Goal: Use online tool/utility: Utilize a website feature to perform a specific function

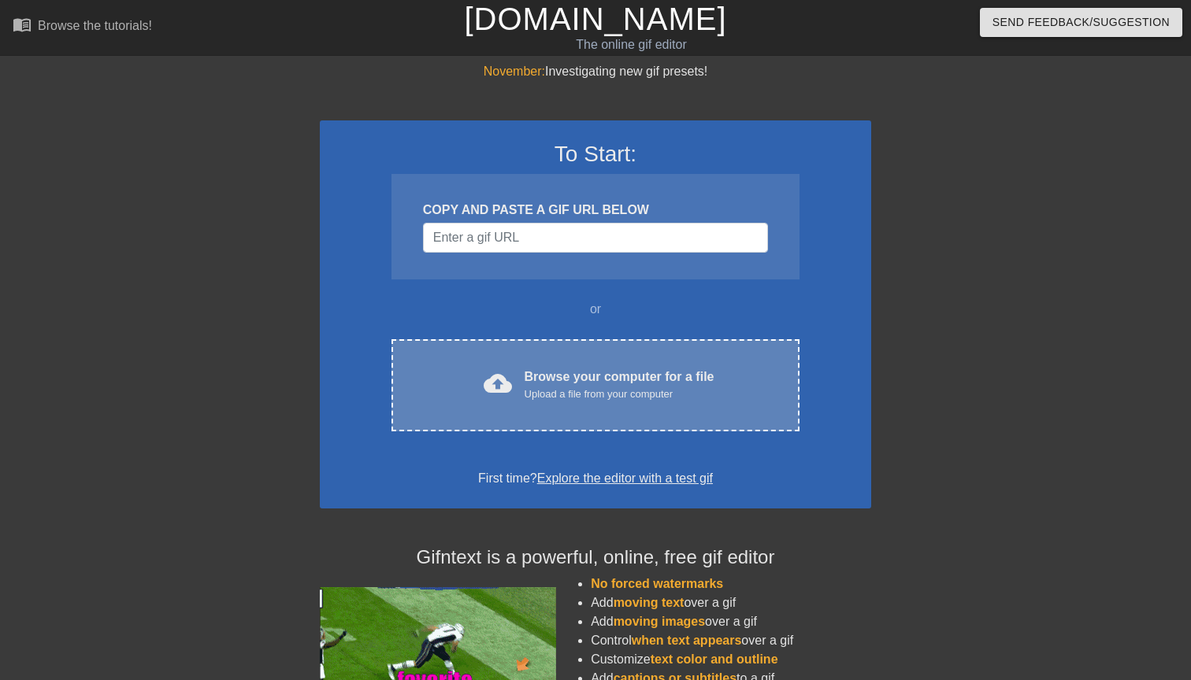
click at [565, 409] on div "cloud_upload Browse your computer for a file Upload a file from your computer C…" at bounding box center [595, 385] width 408 height 92
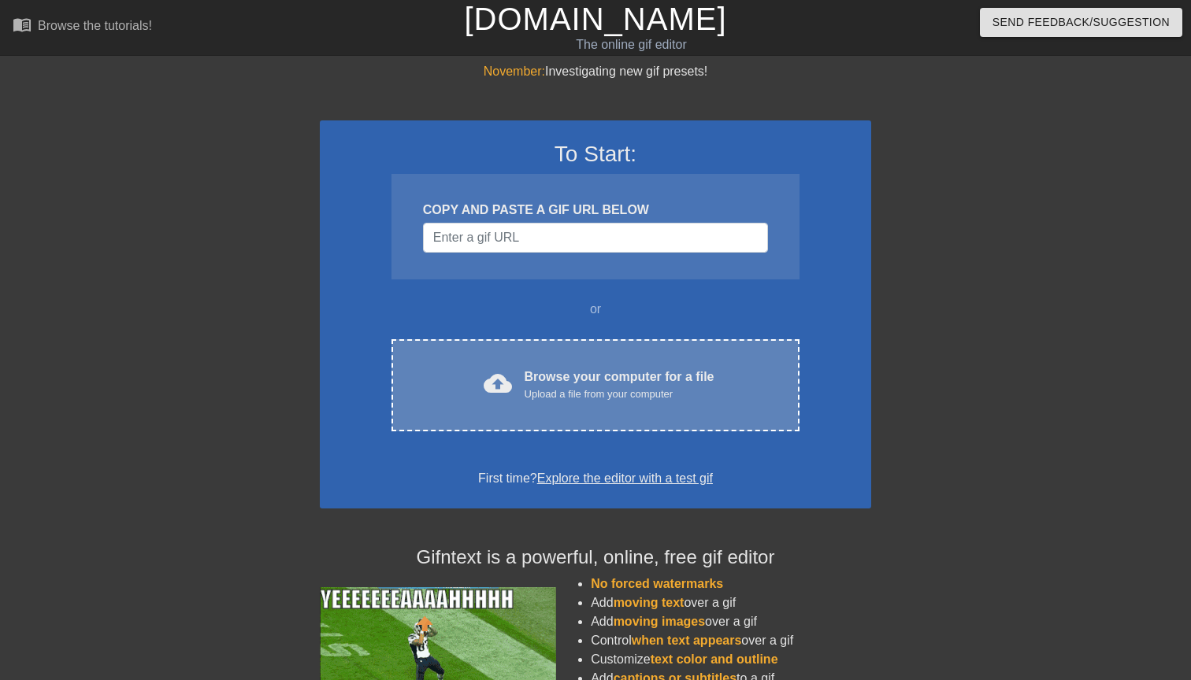
click at [545, 393] on div "Upload a file from your computer" at bounding box center [619, 395] width 190 height 16
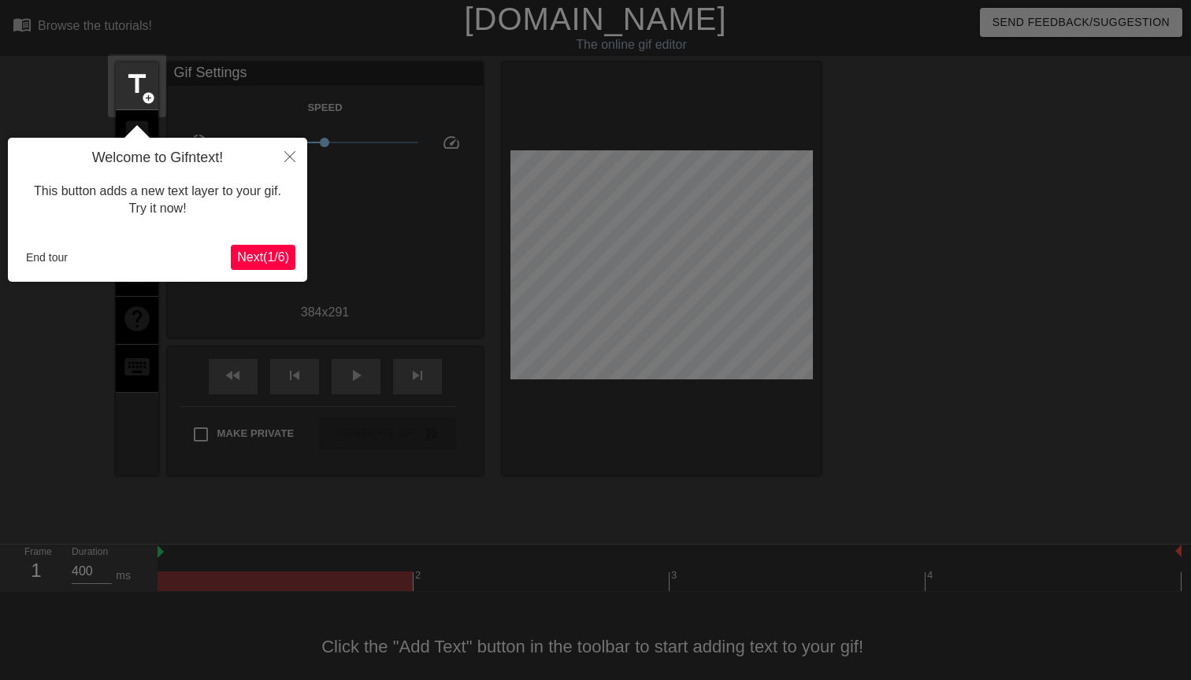
scroll to position [21, 0]
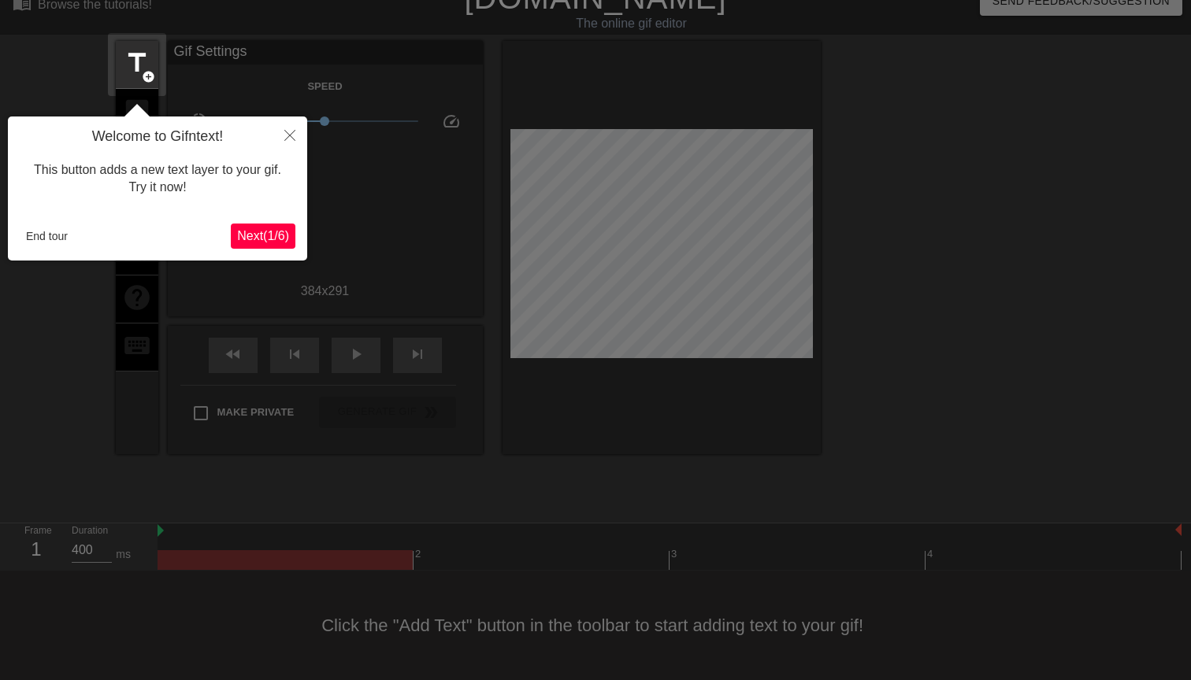
click at [280, 135] on button "Close" at bounding box center [289, 135] width 35 height 36
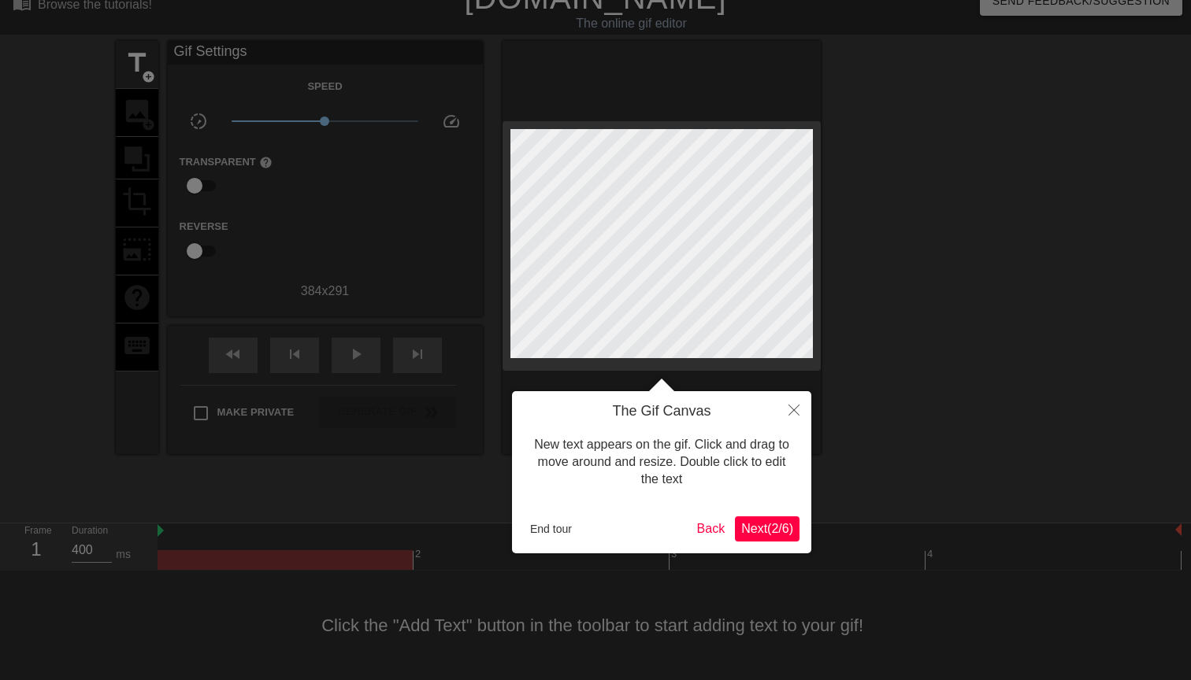
scroll to position [0, 0]
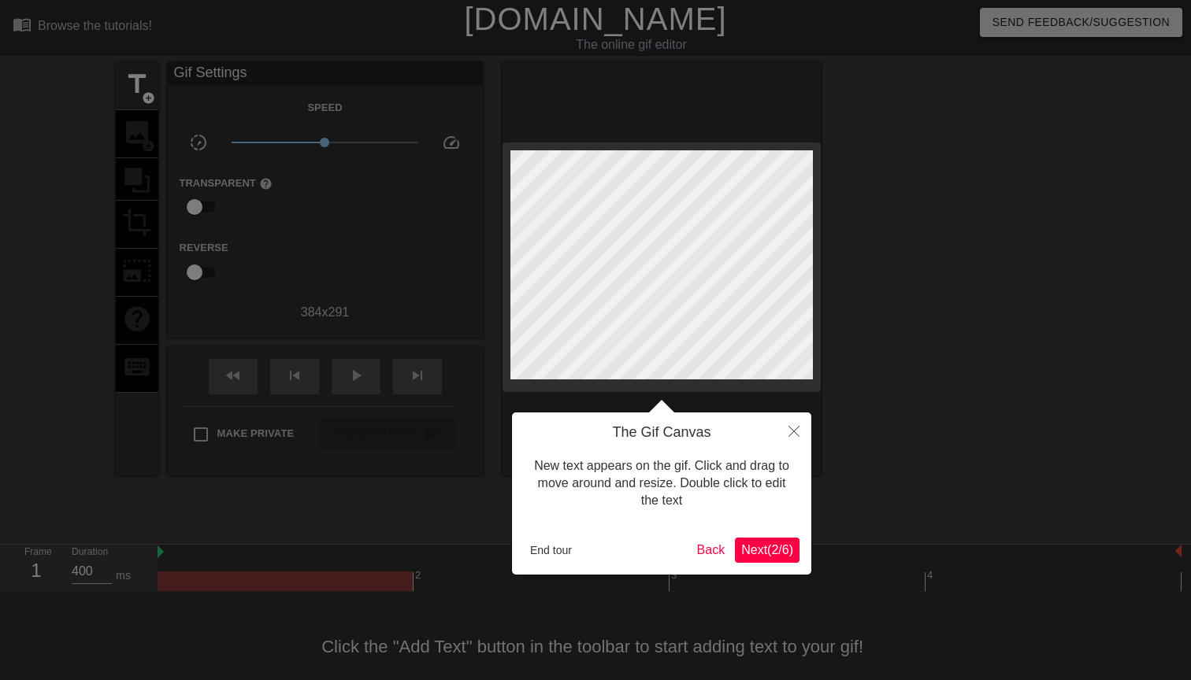
click at [794, 433] on icon "Close" at bounding box center [793, 431] width 11 height 11
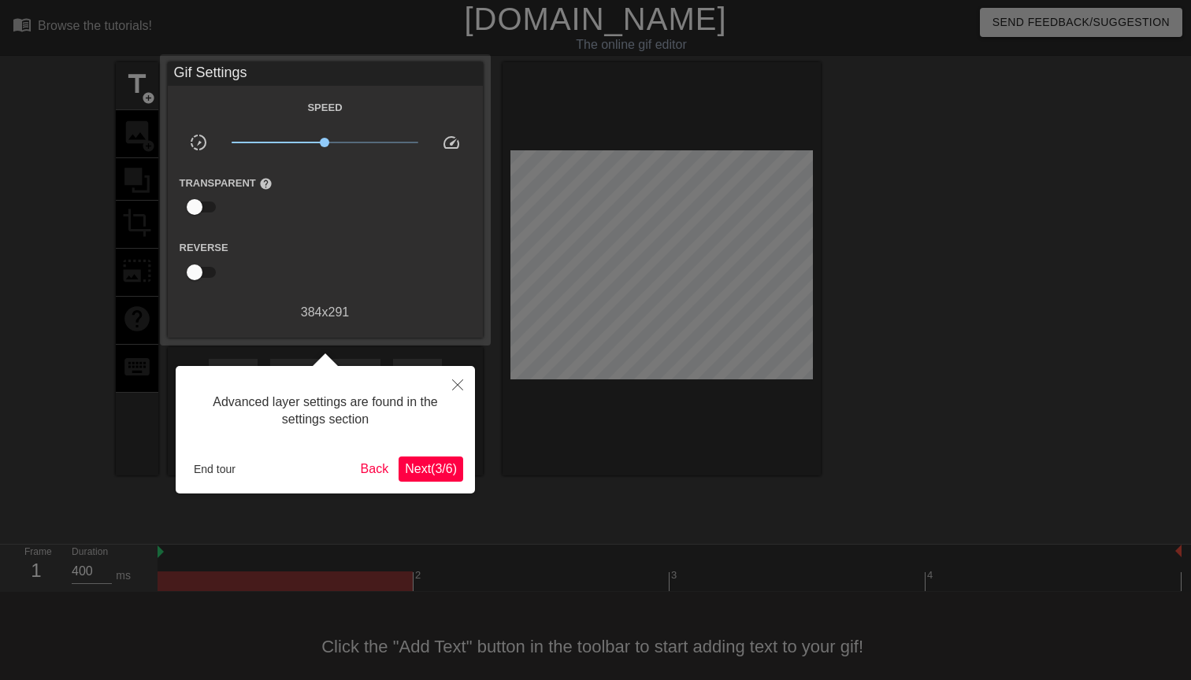
scroll to position [21, 0]
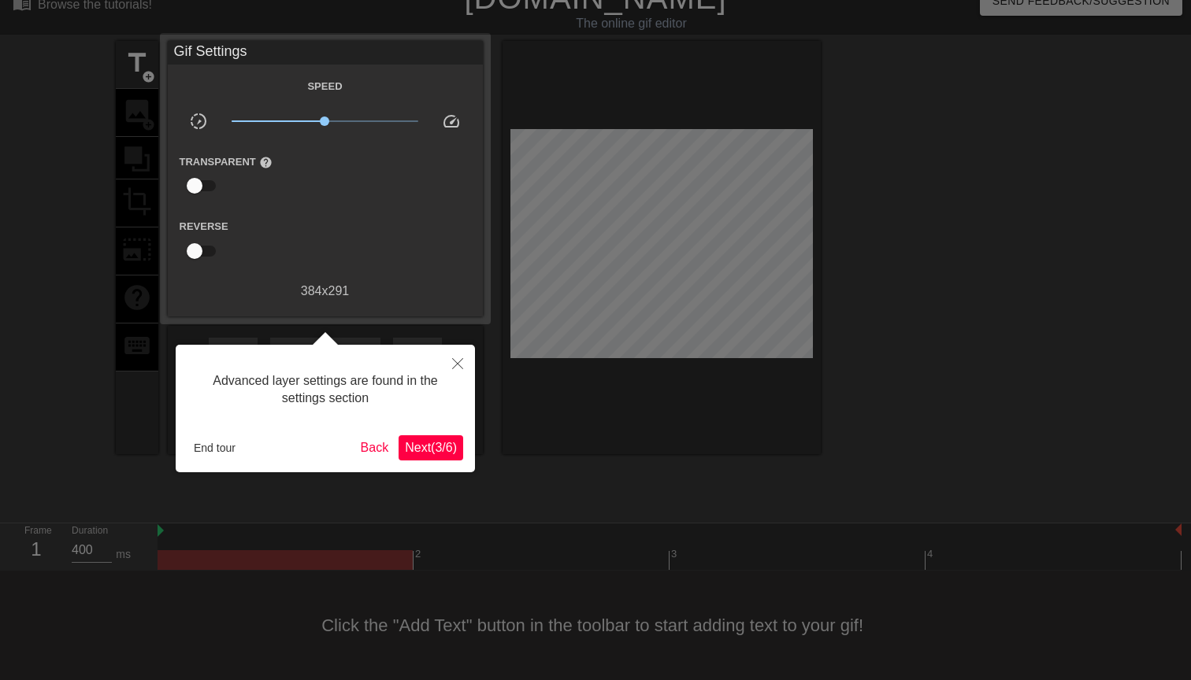
click at [466, 361] on button "Close" at bounding box center [457, 363] width 35 height 36
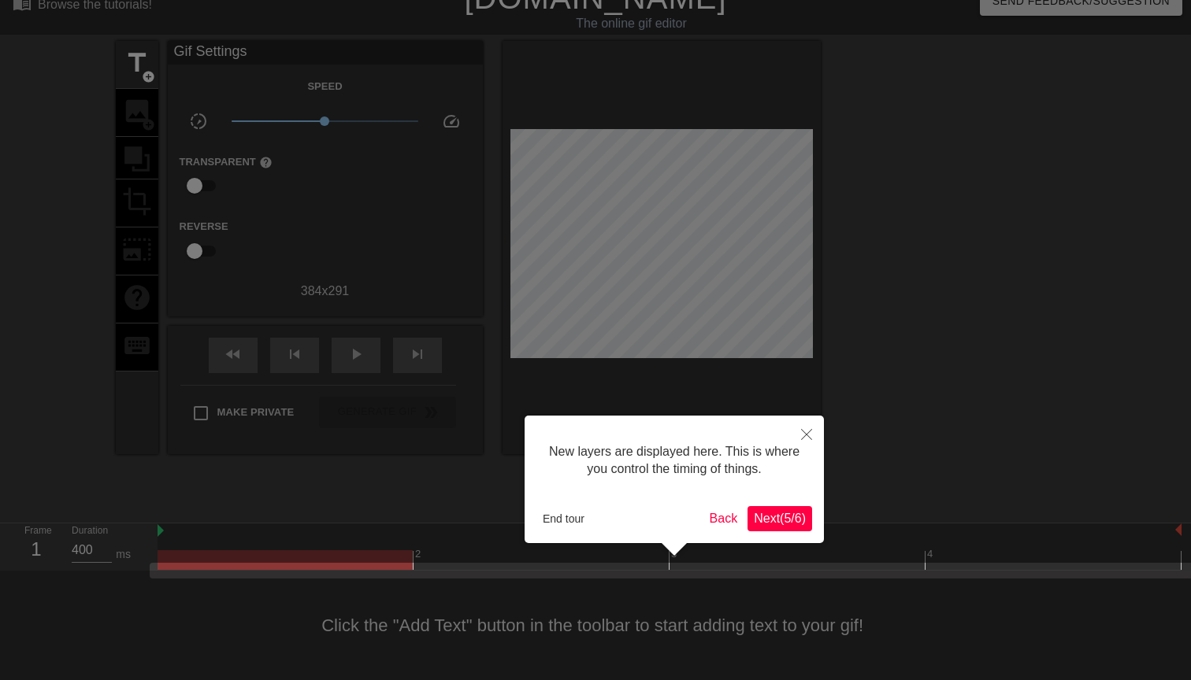
click at [806, 525] on button "Next ( 5 / 6 )" at bounding box center [779, 518] width 65 height 25
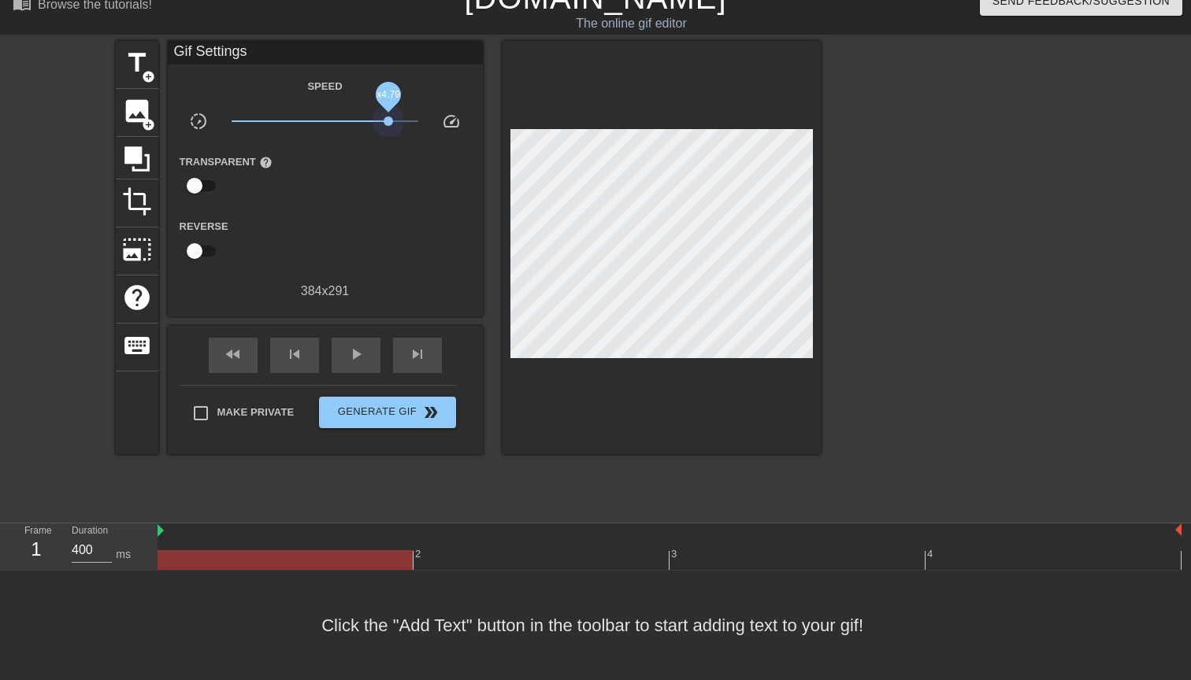
drag, startPoint x: 327, startPoint y: 118, endPoint x: 440, endPoint y: 125, distance: 113.6
click at [438, 125] on div "slow_motion_video x4.79 speed" at bounding box center [325, 124] width 315 height 24
drag, startPoint x: 401, startPoint y: 119, endPoint x: 328, endPoint y: 117, distance: 73.3
click at [328, 117] on span "x1.16" at bounding box center [325, 121] width 187 height 19
drag, startPoint x: 159, startPoint y: 531, endPoint x: 363, endPoint y: 542, distance: 204.3
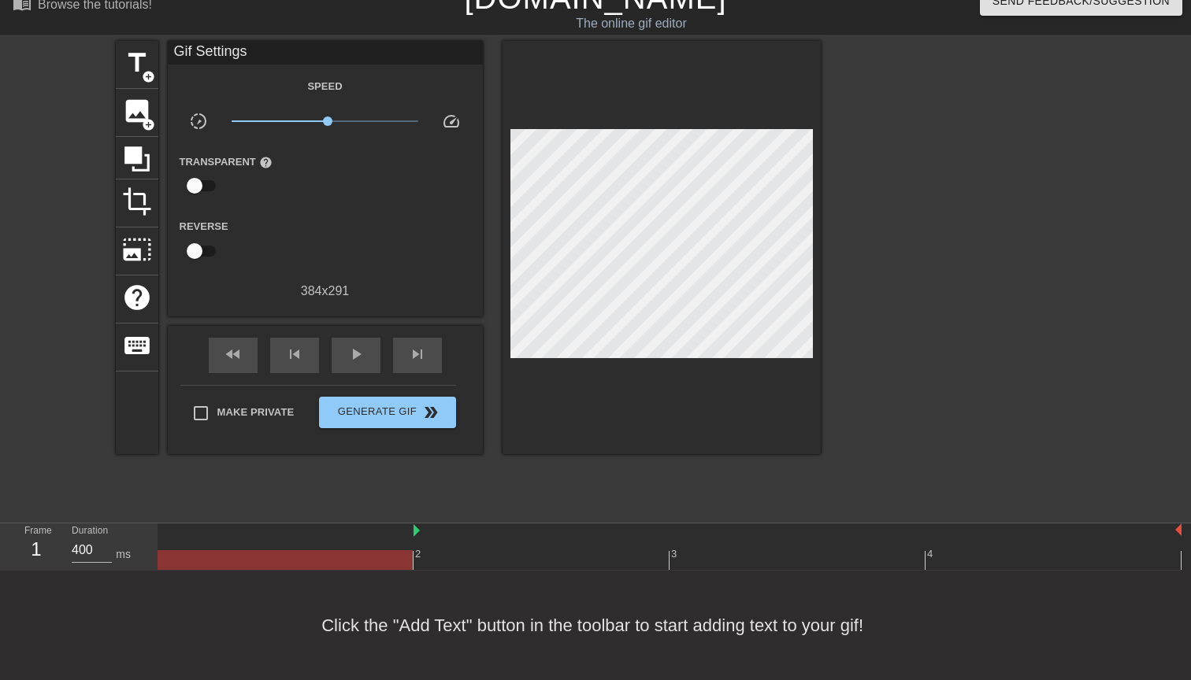
click at [363, 542] on div "2 3 4" at bounding box center [669, 547] width 1024 height 46
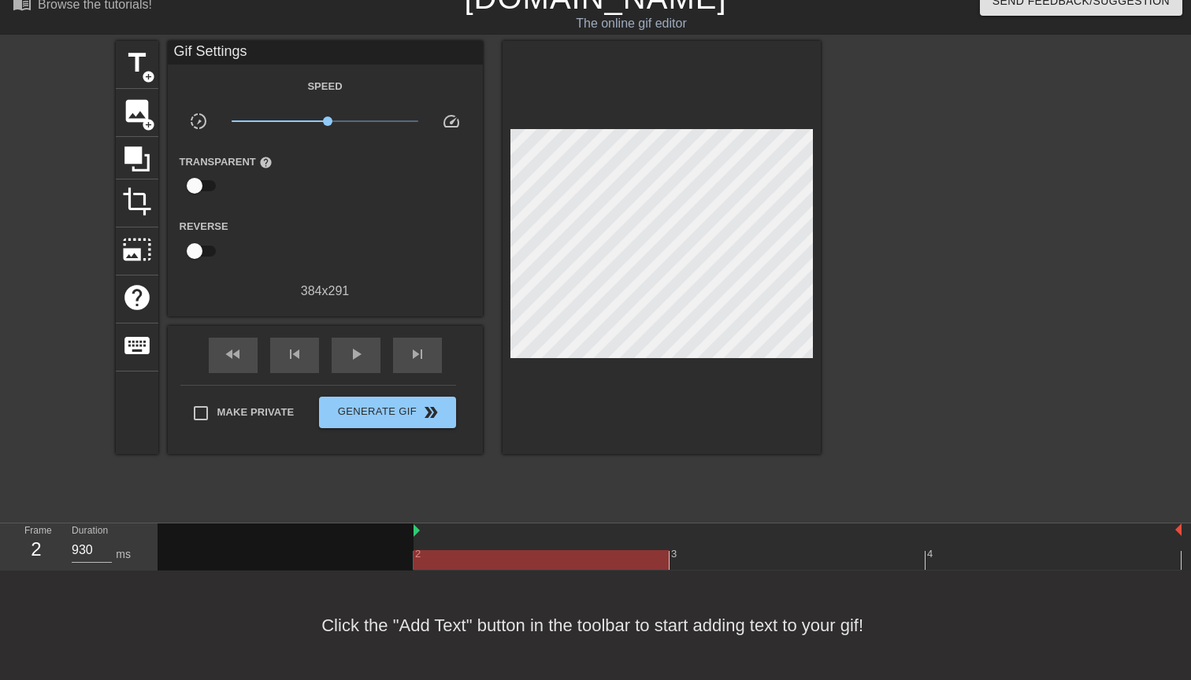
drag, startPoint x: 424, startPoint y: 554, endPoint x: 772, endPoint y: 524, distance: 349.3
click at [772, 525] on div "2 3 4" at bounding box center [669, 547] width 1024 height 46
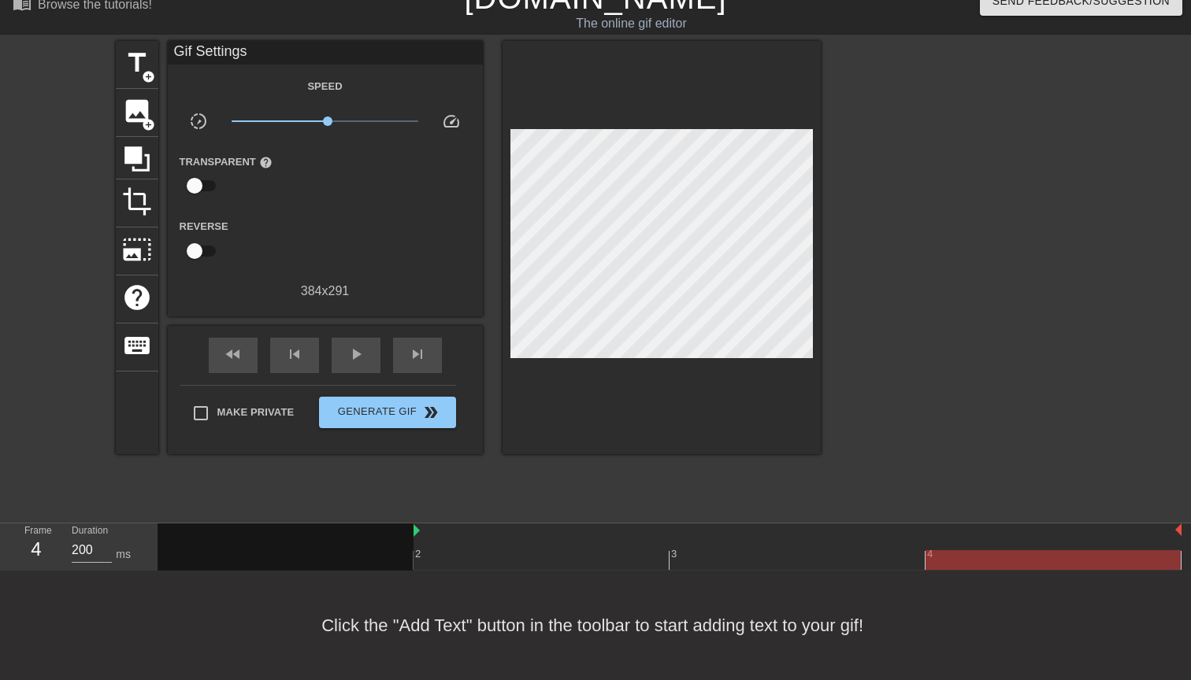
drag, startPoint x: 772, startPoint y: 524, endPoint x: 1088, endPoint y: 522, distance: 316.6
click at [1088, 522] on div "menu_book Browse the tutorials! [DOMAIN_NAME] The online gif editor Send Feedba…" at bounding box center [595, 330] width 1191 height 702
drag, startPoint x: 1084, startPoint y: 522, endPoint x: 333, endPoint y: 555, distance: 752.0
click at [351, 545] on div "menu_book Browse the tutorials! [DOMAIN_NAME] The online gif editor Send Feedba…" at bounding box center [595, 330] width 1191 height 702
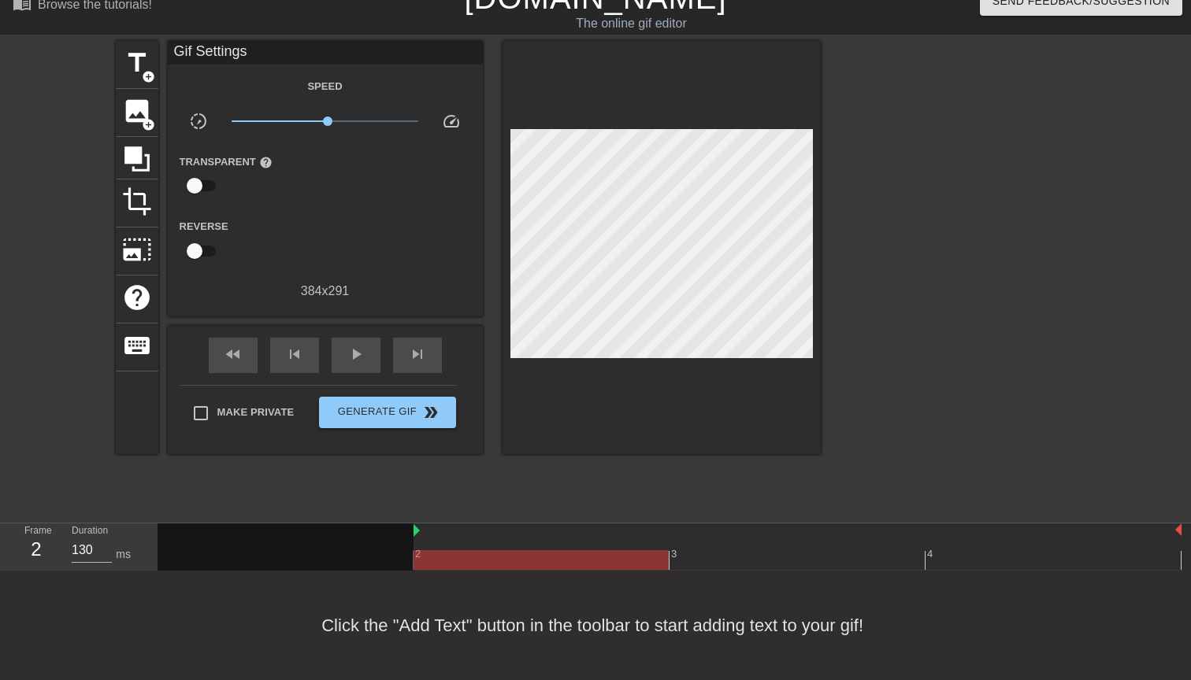
click at [332, 555] on div at bounding box center [285, 547] width 256 height 47
click at [282, 564] on div at bounding box center [285, 547] width 256 height 47
click at [277, 557] on div at bounding box center [285, 547] width 256 height 47
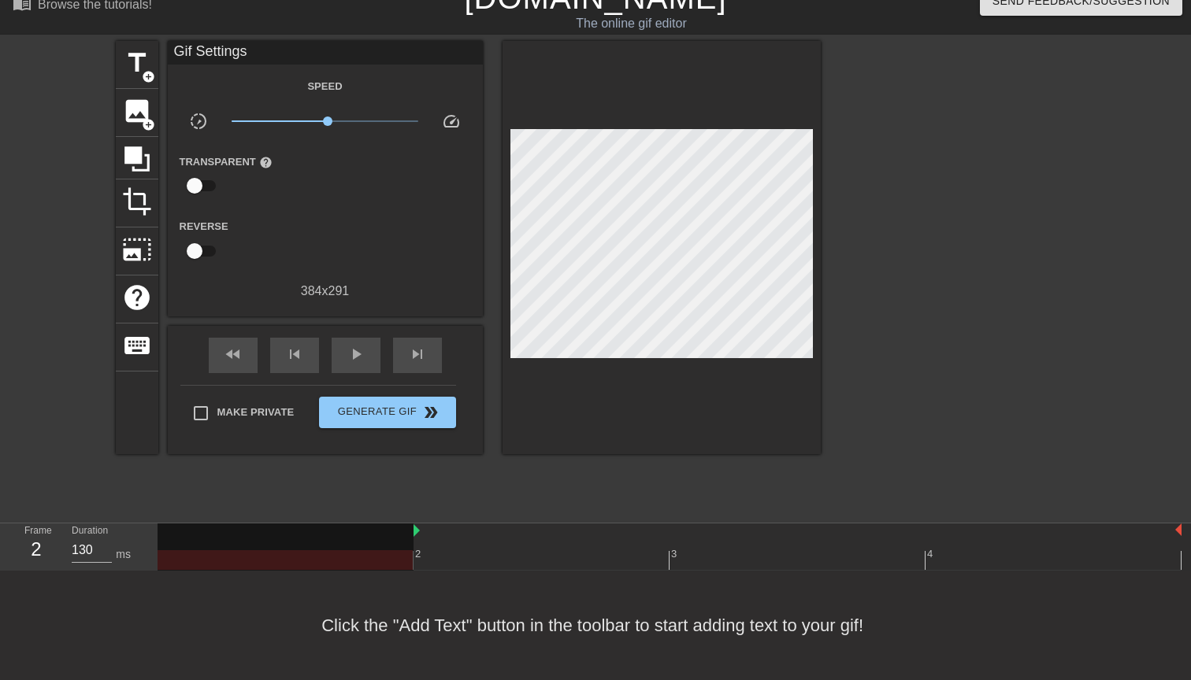
drag, startPoint x: 453, startPoint y: 557, endPoint x: 271, endPoint y: 557, distance: 181.9
click at [271, 557] on div "2 3 4" at bounding box center [669, 547] width 1024 height 46
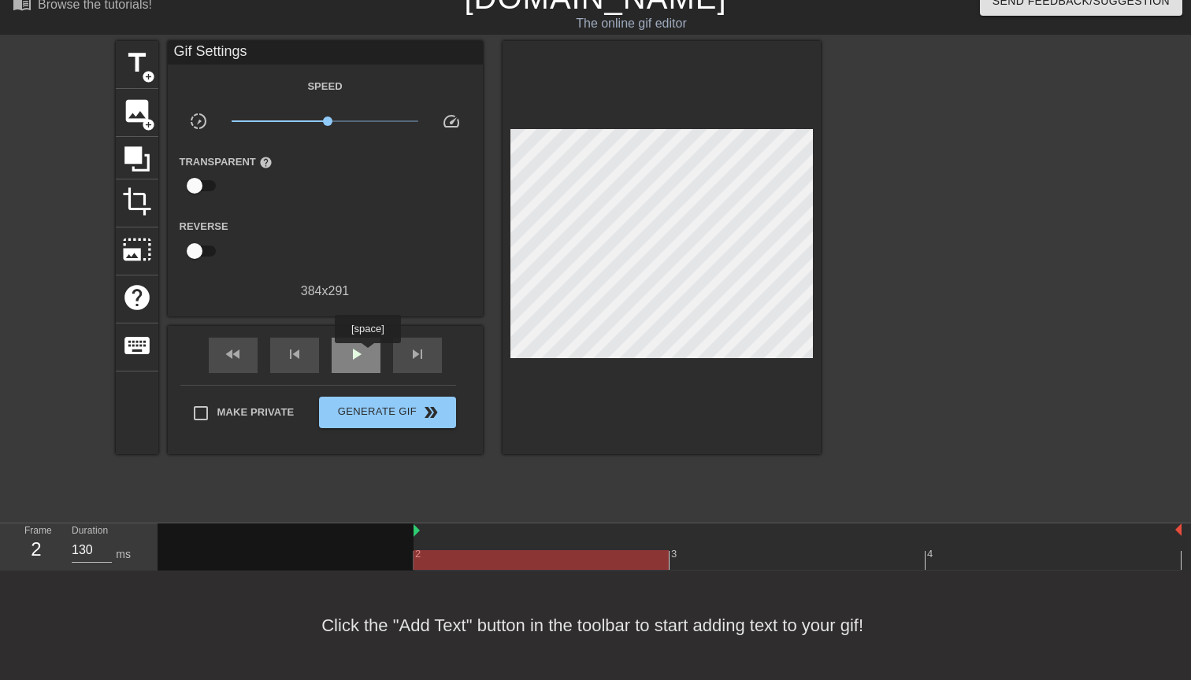
click at [366, 351] on div "play_arrow" at bounding box center [356, 355] width 49 height 35
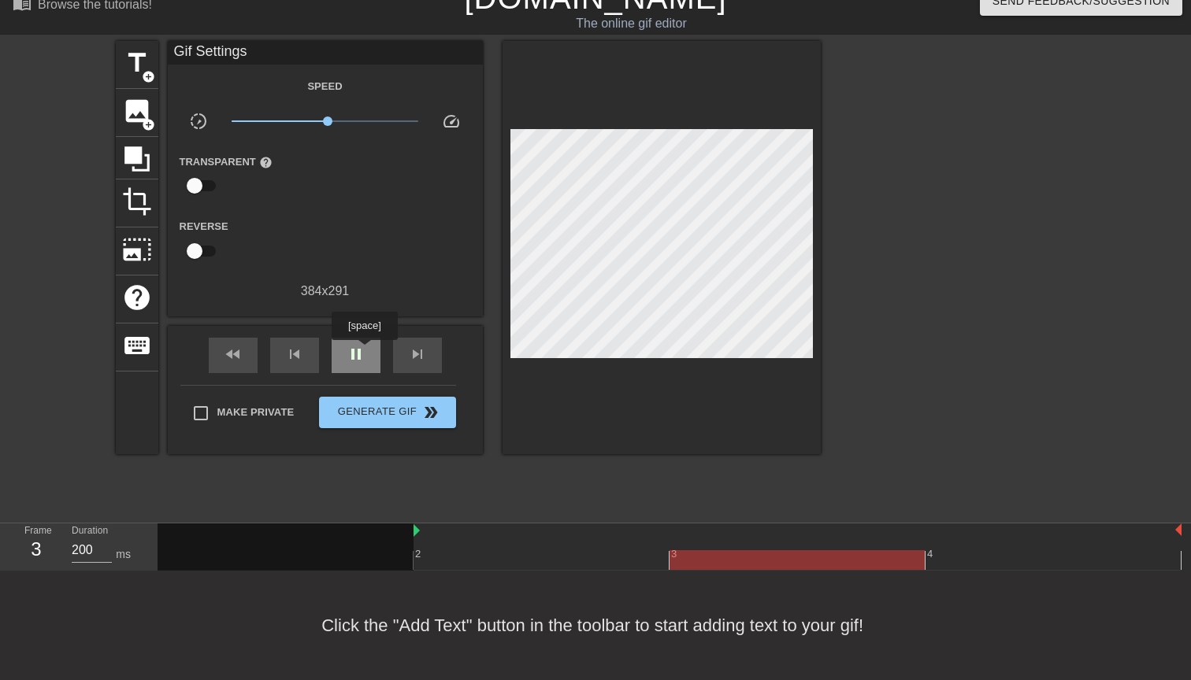
click at [366, 351] on div "pause" at bounding box center [356, 355] width 49 height 35
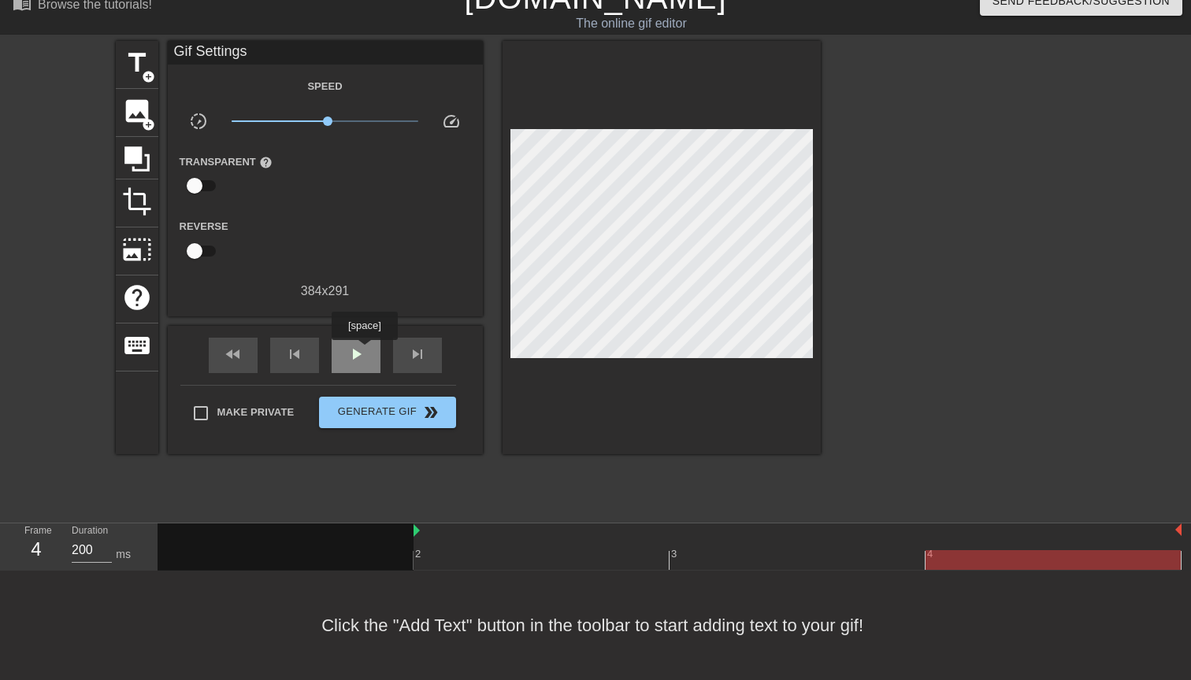
click at [366, 351] on div "play_arrow" at bounding box center [356, 355] width 49 height 35
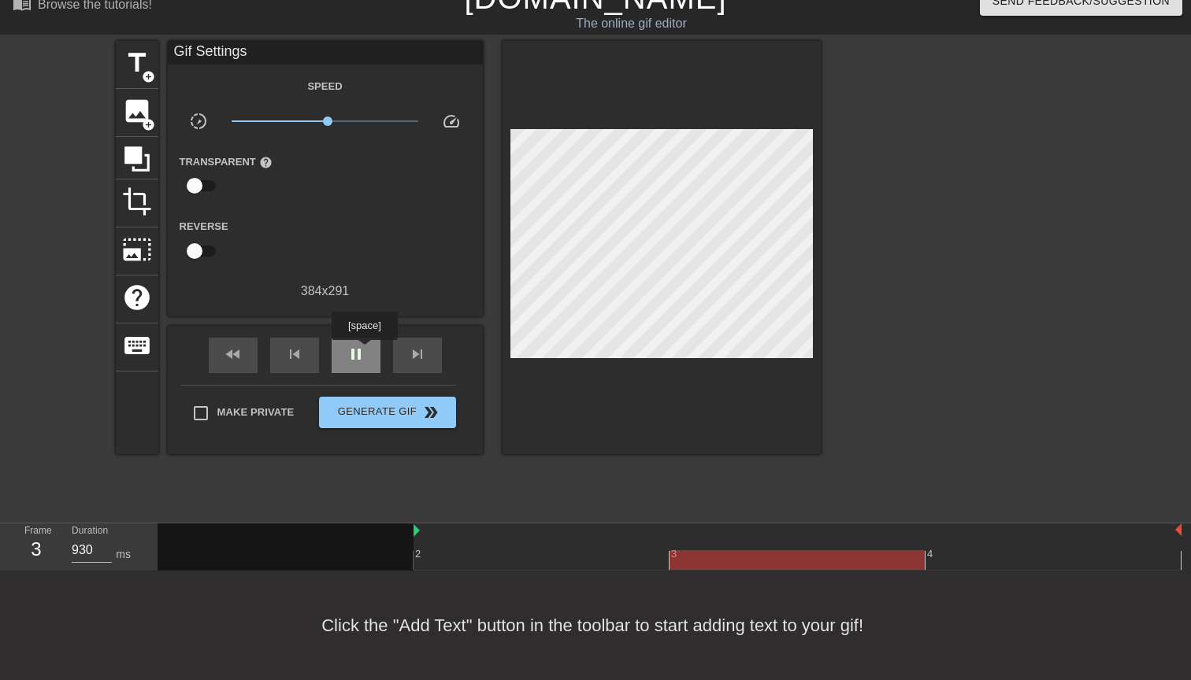
click at [366, 351] on div "pause" at bounding box center [356, 355] width 49 height 35
click at [366, 351] on div "play_arrow" at bounding box center [356, 355] width 49 height 35
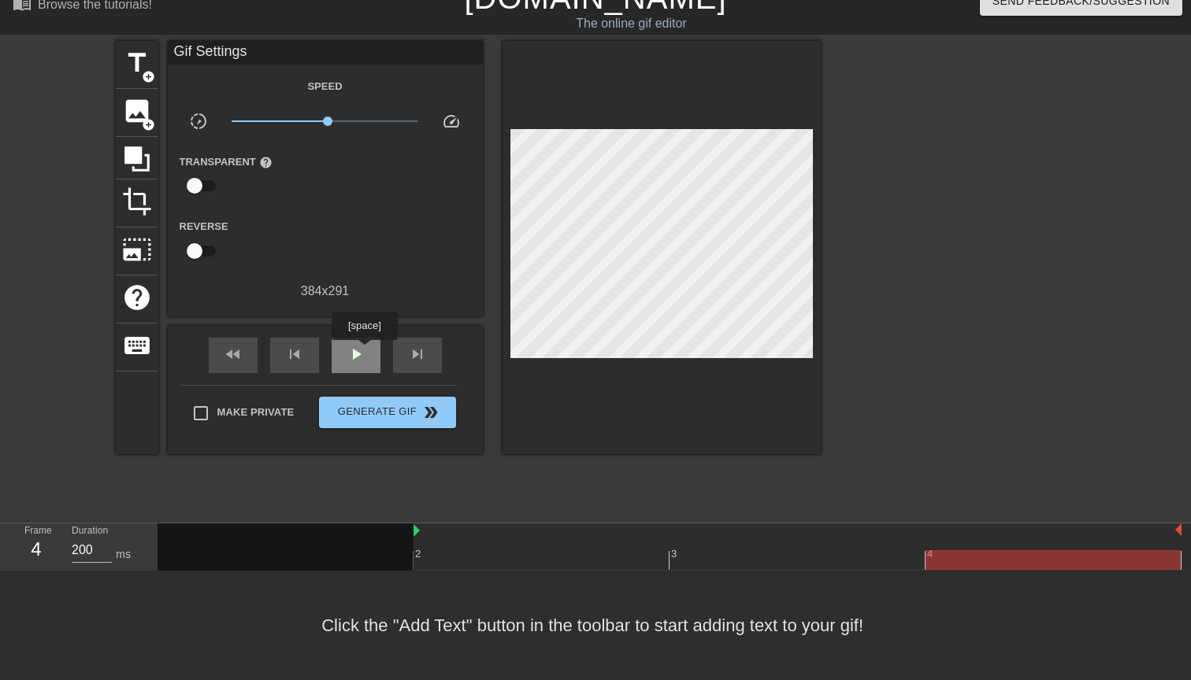
click at [366, 351] on div "play_arrow" at bounding box center [356, 355] width 49 height 35
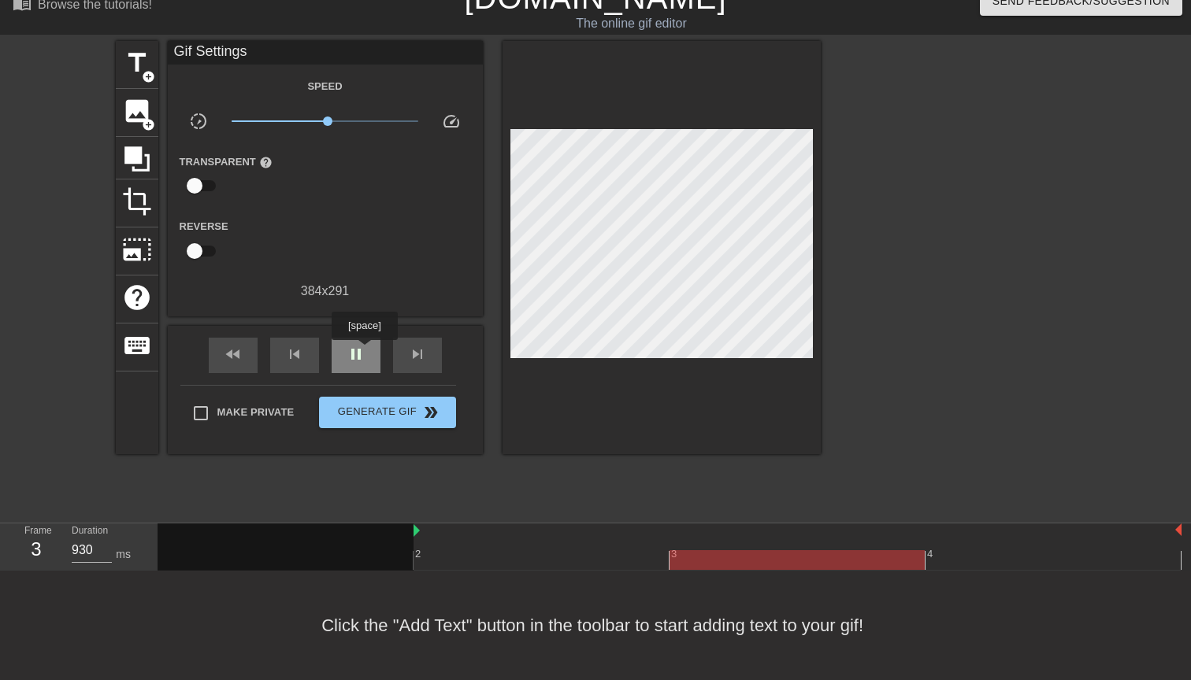
click at [366, 351] on div "pause" at bounding box center [356, 355] width 49 height 35
click at [278, 571] on div "Click the "Add Text" button in the toolbar to start adding text to your gif!" at bounding box center [595, 625] width 1191 height 109
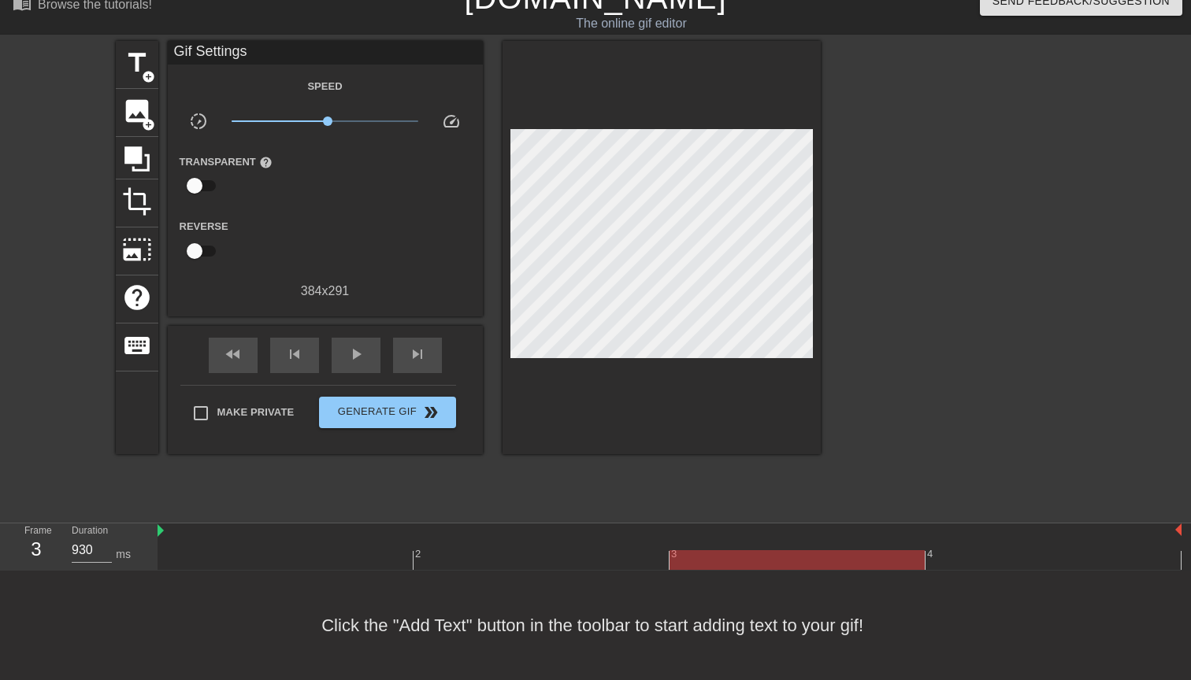
drag, startPoint x: 414, startPoint y: 536, endPoint x: 77, endPoint y: 536, distance: 337.0
click at [77, 536] on div "Frame 3 Duration 930 ms 2 3 4" at bounding box center [595, 547] width 1191 height 47
click at [365, 354] on div "play_arrow" at bounding box center [356, 355] width 49 height 35
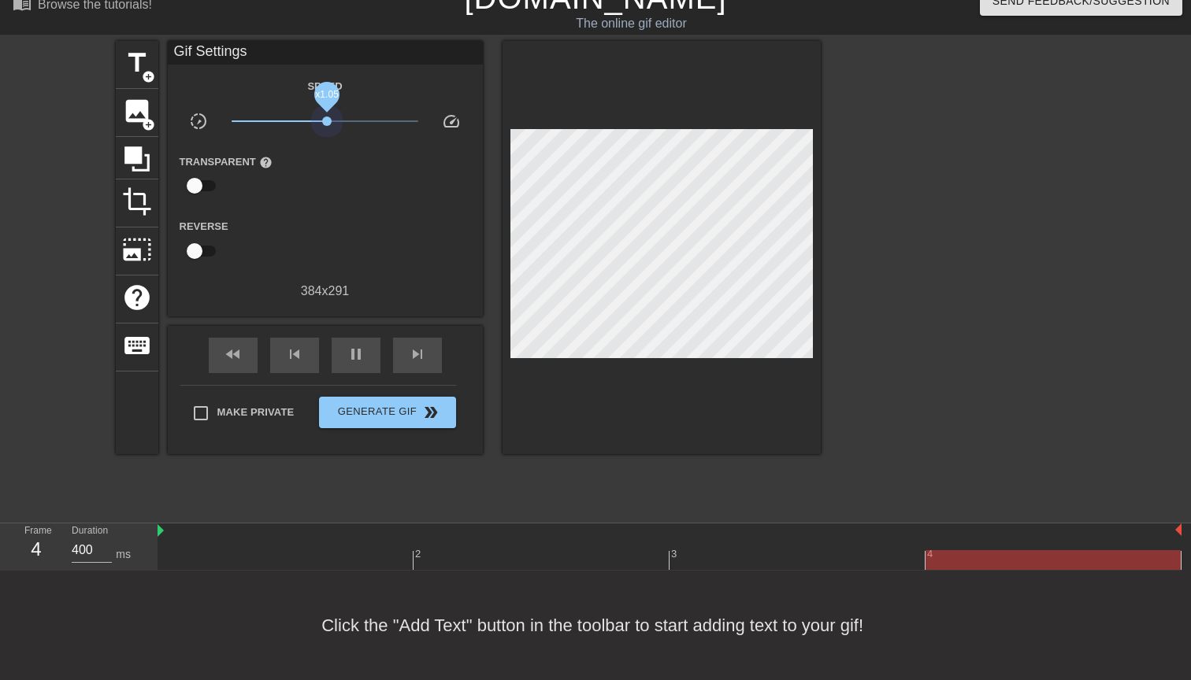
drag, startPoint x: 327, startPoint y: 127, endPoint x: 476, endPoint y: 127, distance: 148.8
click at [476, 127] on div "slow_motion_video x1.05 speed" at bounding box center [325, 124] width 315 height 24
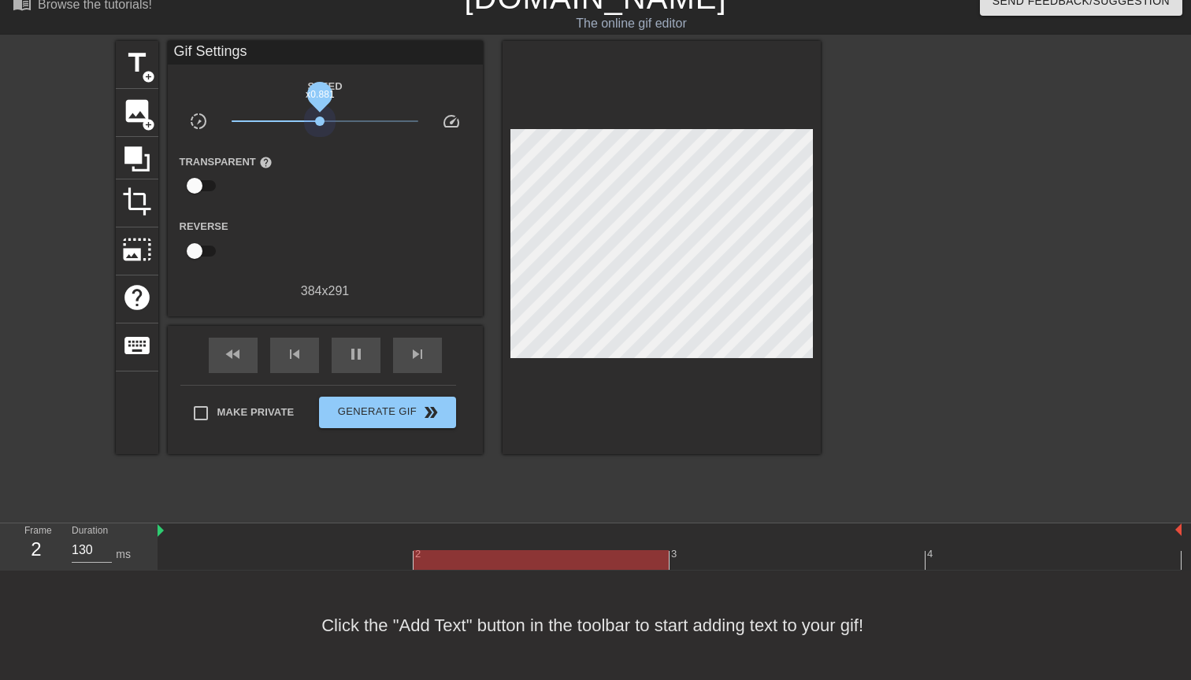
drag, startPoint x: 405, startPoint y: 113, endPoint x: 320, endPoint y: 113, distance: 85.0
click at [320, 113] on span "x0.881" at bounding box center [325, 121] width 187 height 19
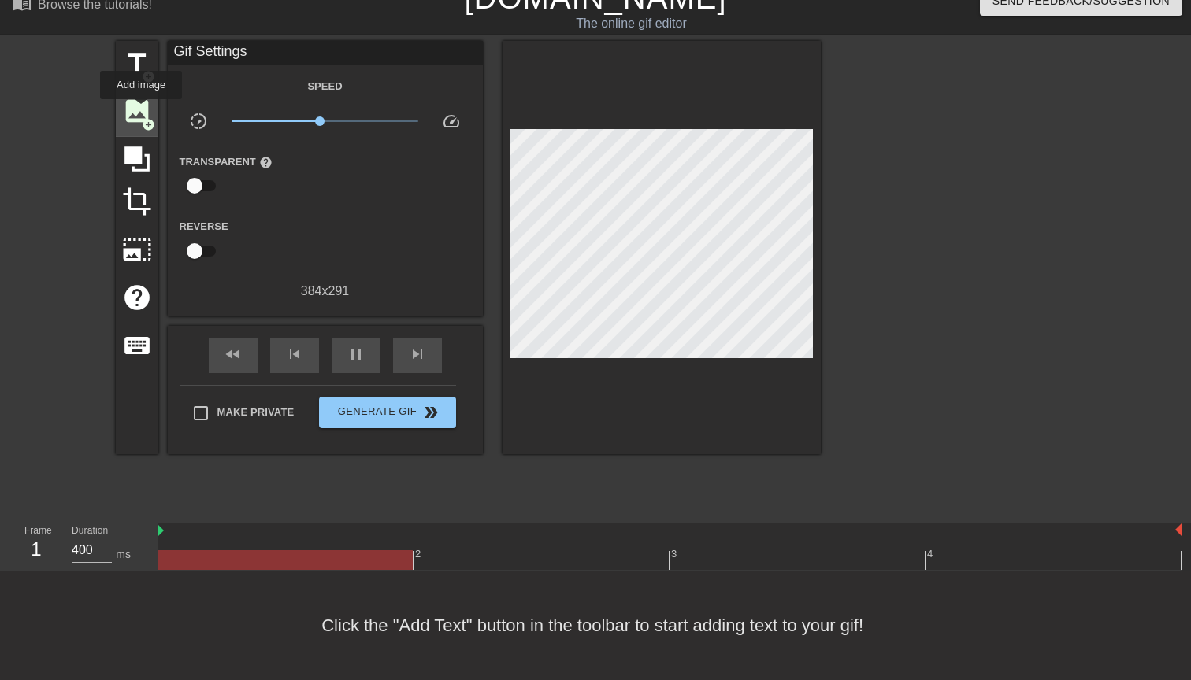
click at [142, 110] on span "image" at bounding box center [137, 111] width 30 height 30
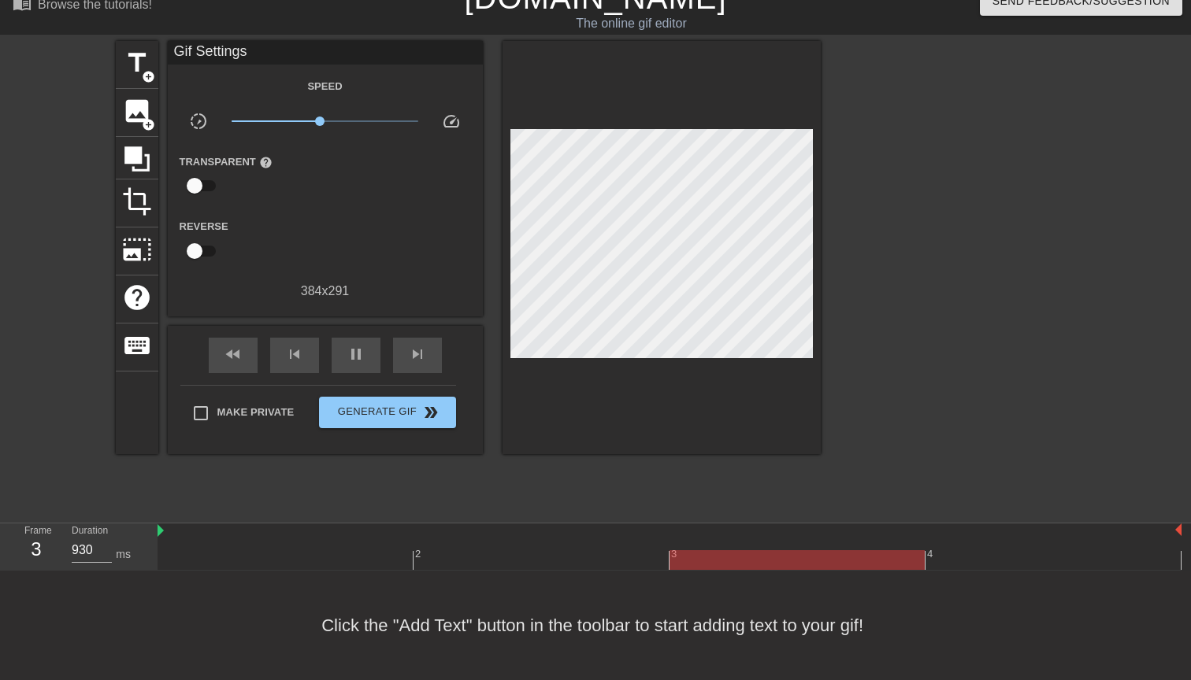
scroll to position [0, 0]
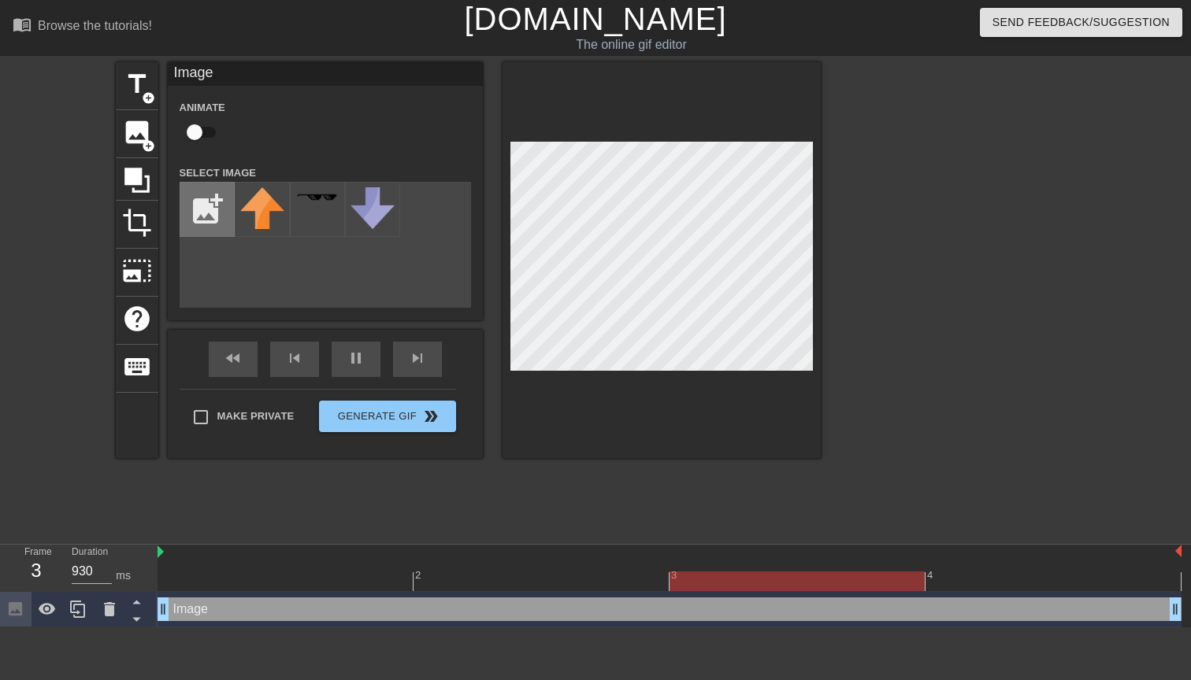
click at [192, 215] on input "file" at bounding box center [207, 210] width 54 height 54
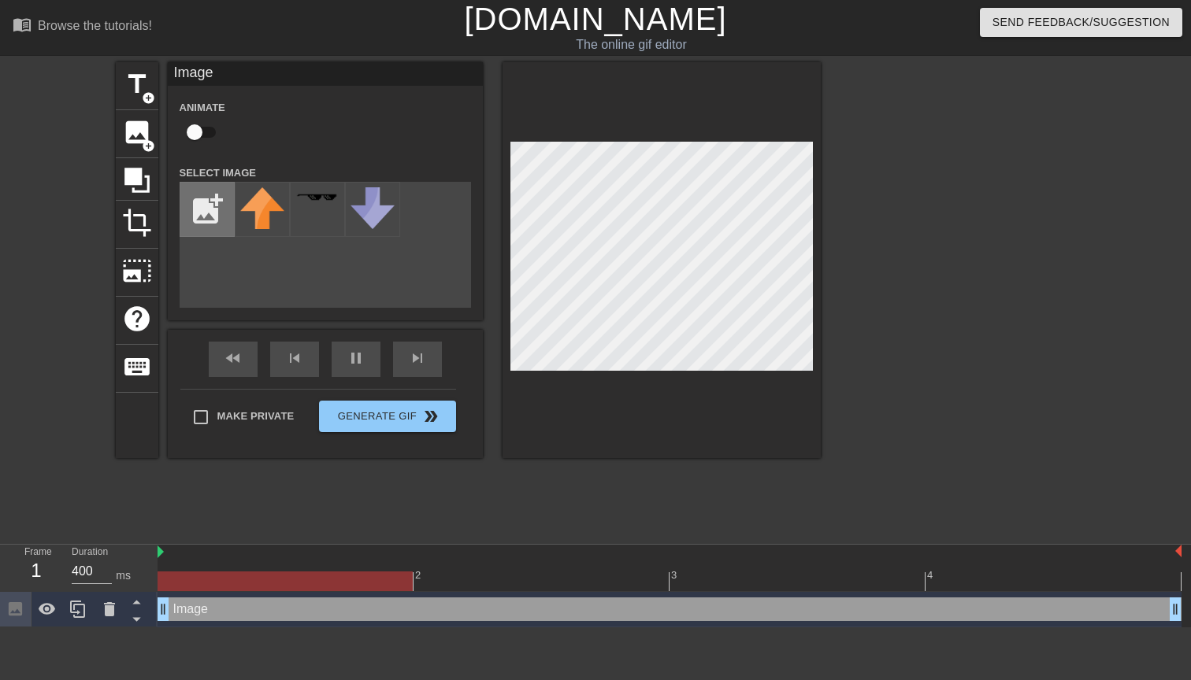
type input "130"
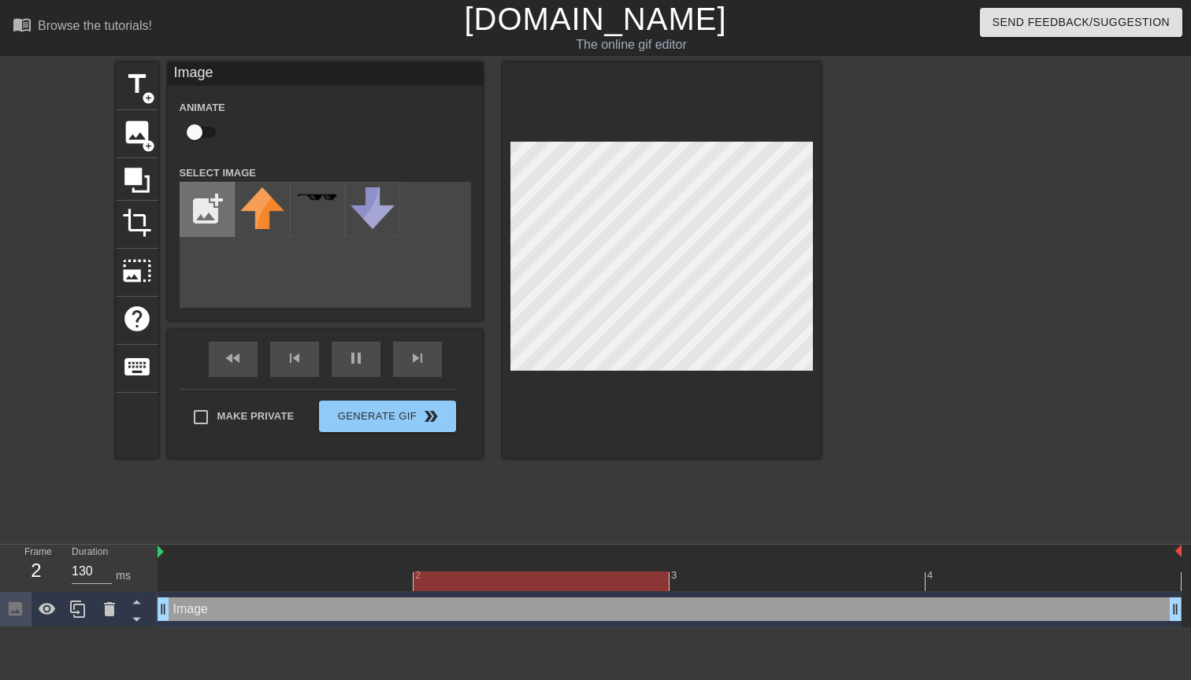
type input "C:\fakepath\ppendix.png"
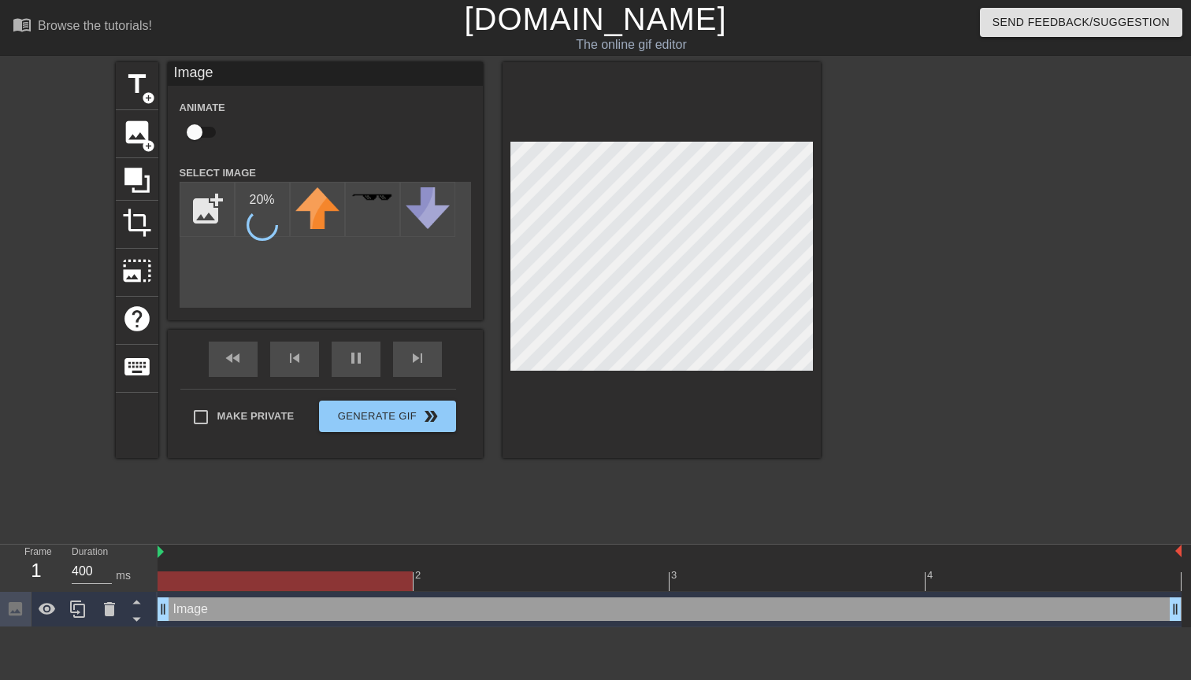
click at [581, 561] on div "menu_book Browse the tutorials! [DOMAIN_NAME] The online gif editor Send Feedba…" at bounding box center [595, 314] width 1191 height 628
type input "130"
click at [198, 128] on input "checkbox" at bounding box center [195, 132] width 90 height 30
checkbox input "true"
type input "930"
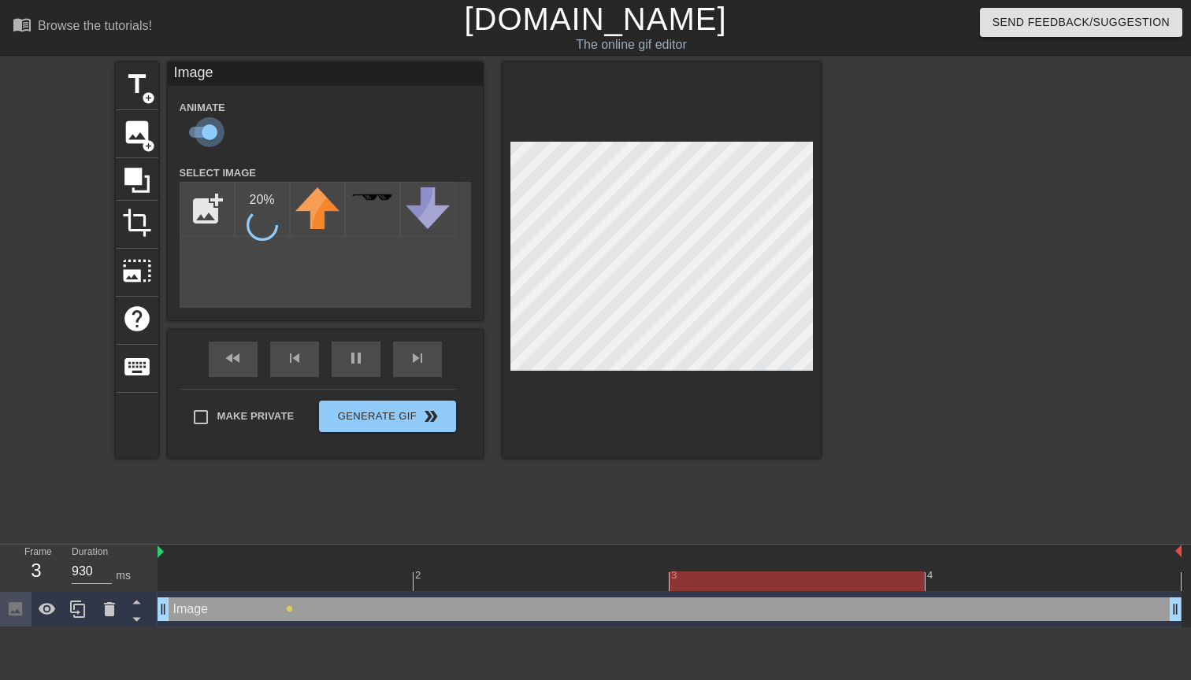
click at [198, 128] on input "checkbox" at bounding box center [210, 132] width 90 height 30
checkbox input "false"
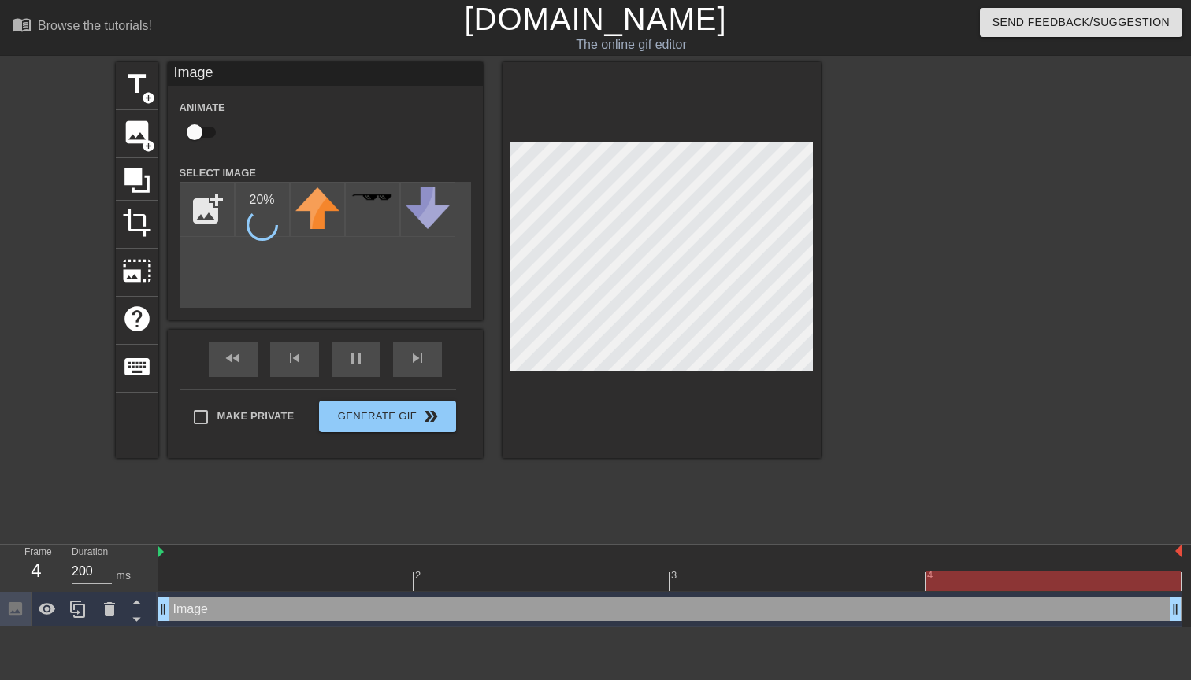
type input "400"
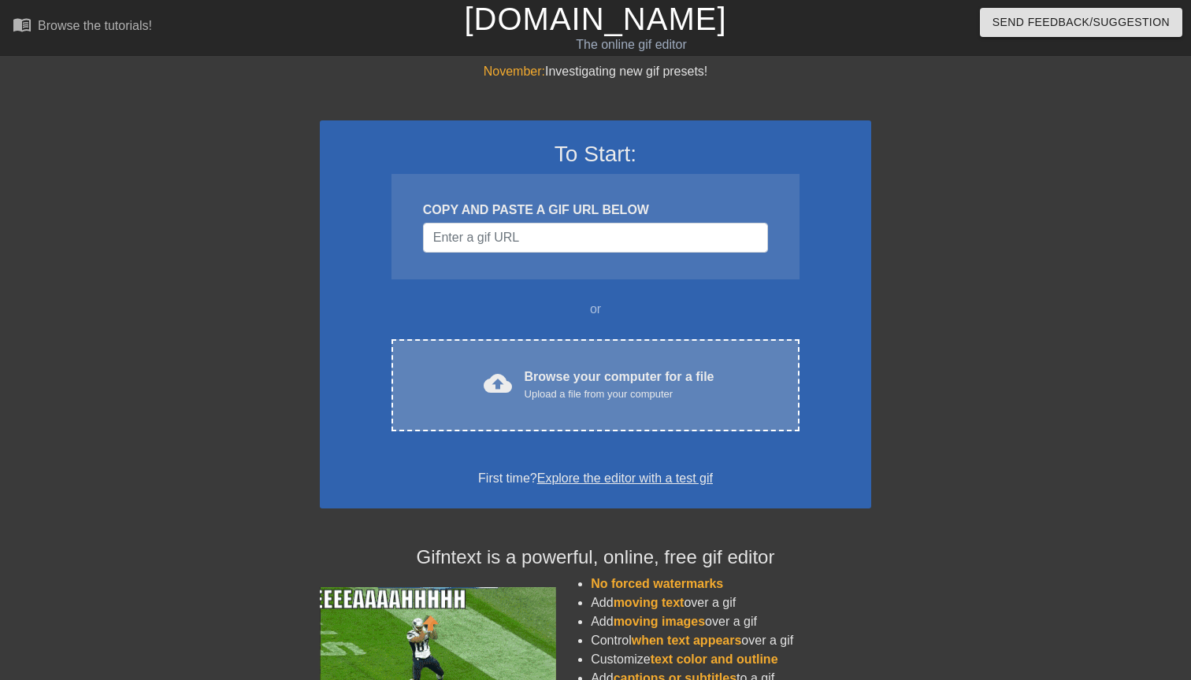
click at [591, 365] on div "cloud_upload Browse your computer for a file Upload a file from your computer C…" at bounding box center [595, 385] width 408 height 92
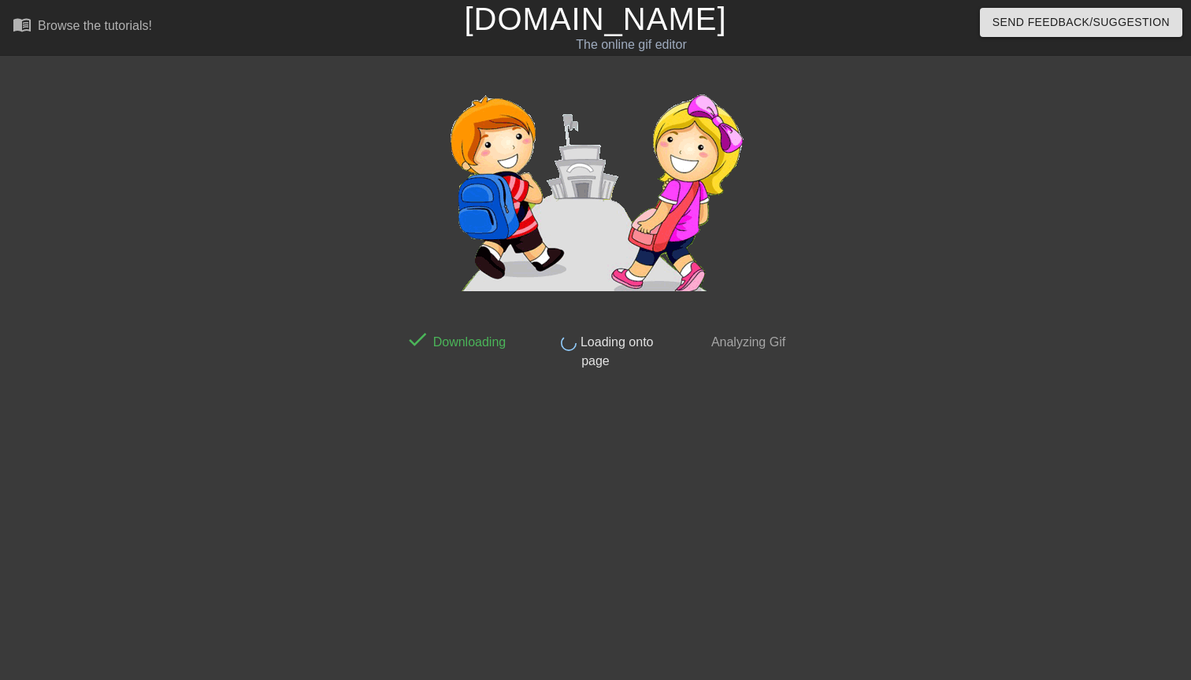
scroll to position [21, 0]
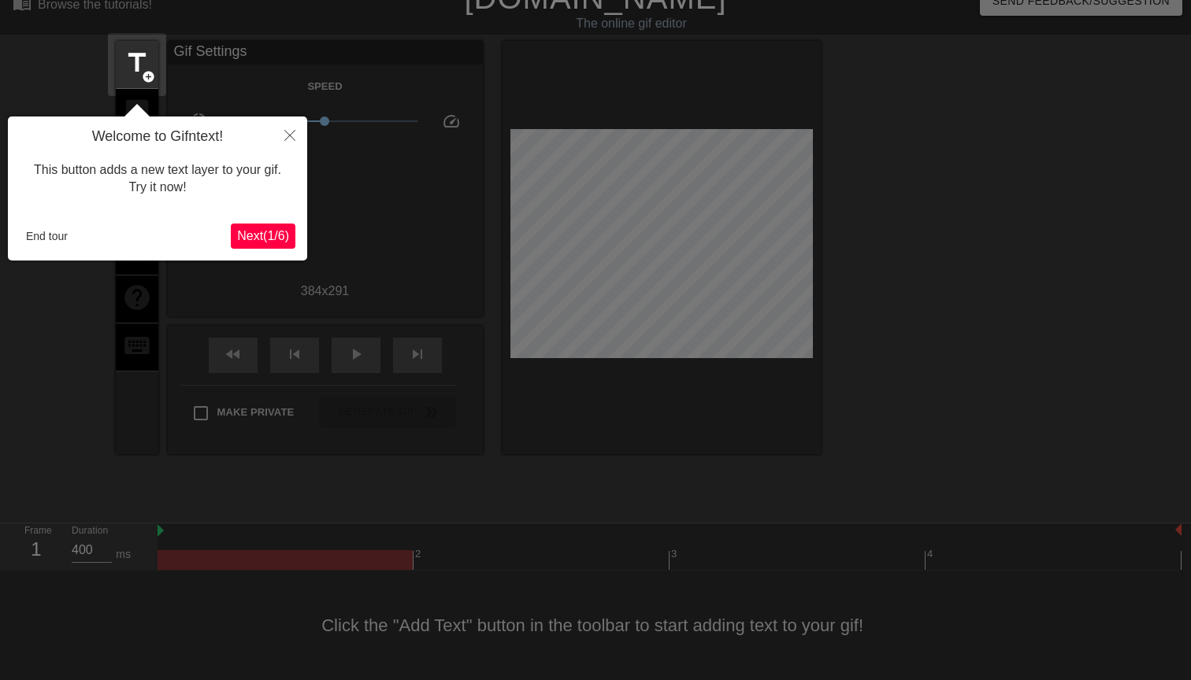
click at [51, 236] on button "End tour" at bounding box center [47, 236] width 54 height 24
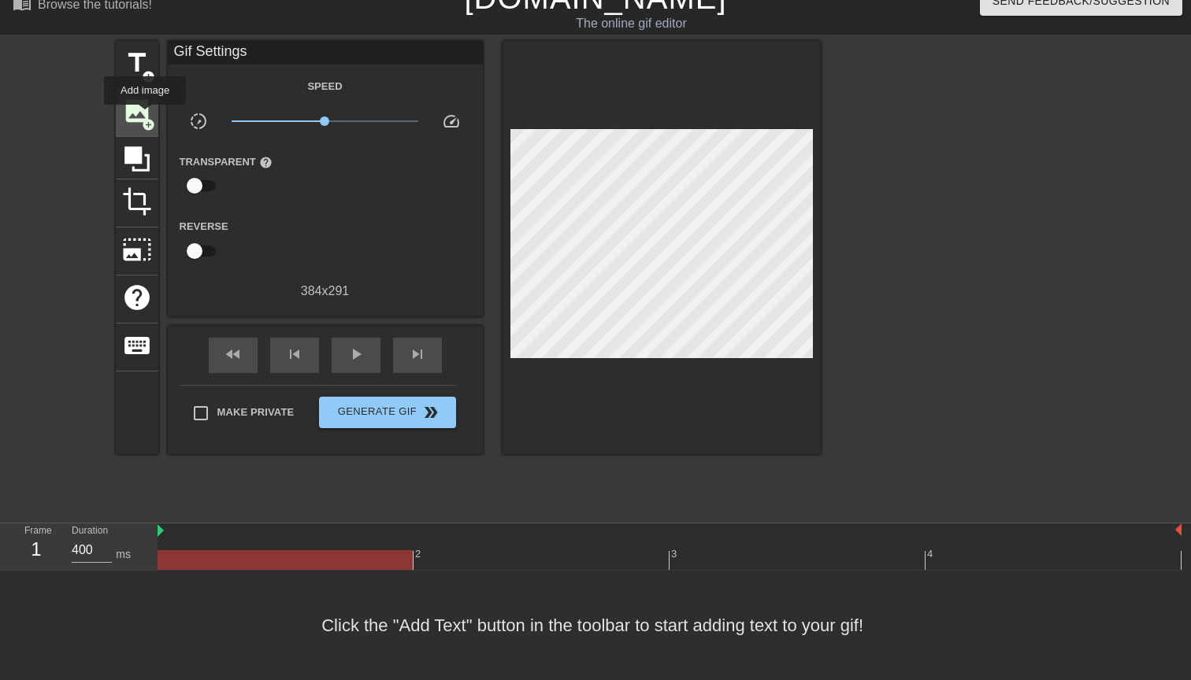
click at [145, 115] on span "image" at bounding box center [137, 111] width 30 height 30
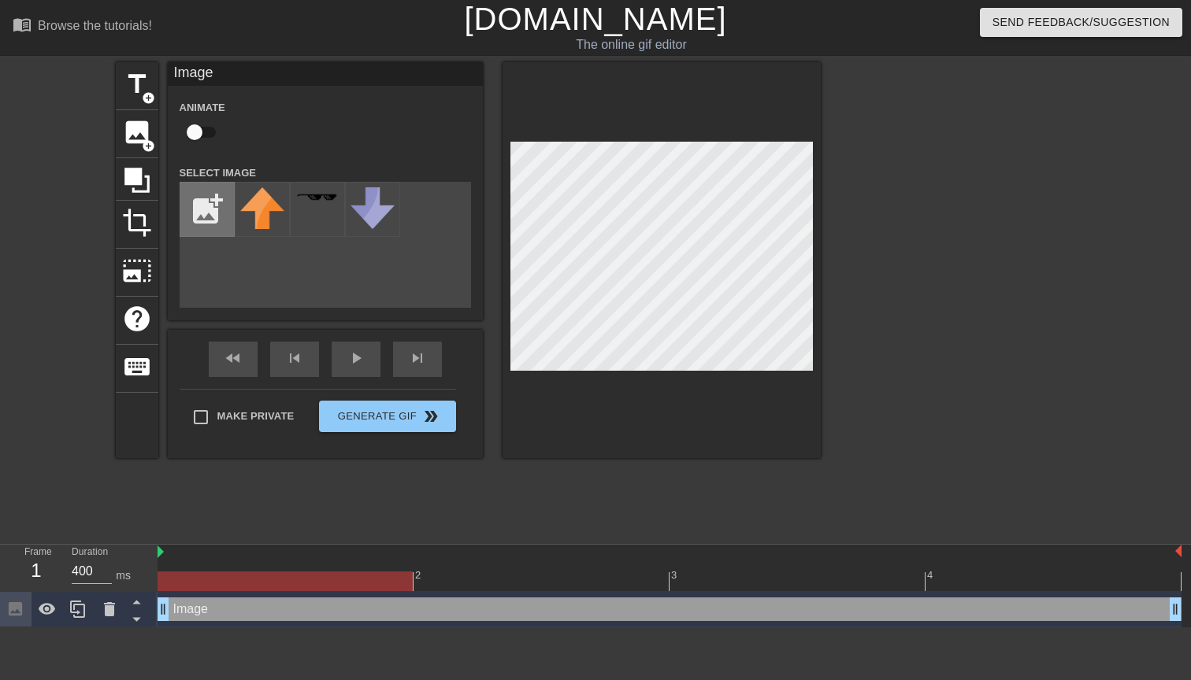
click at [197, 206] on input "file" at bounding box center [207, 210] width 54 height 54
type input "C:\fakepath\ppendix.png"
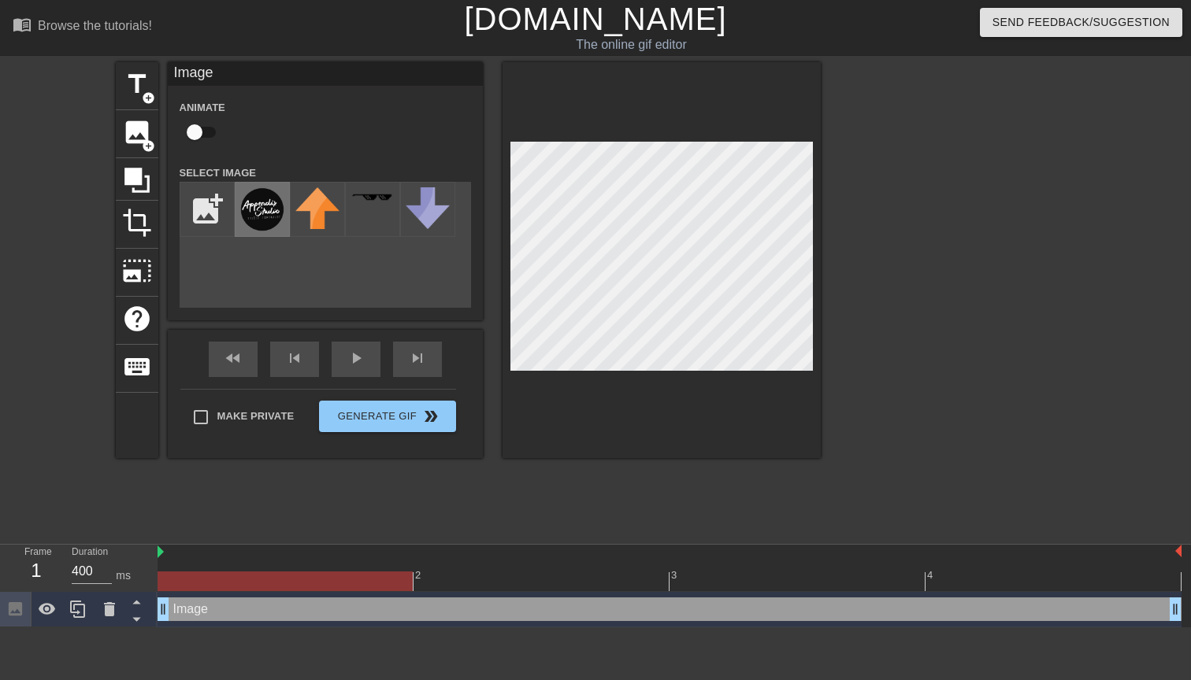
click at [269, 206] on img at bounding box center [262, 209] width 44 height 44
click at [265, 209] on img at bounding box center [262, 209] width 44 height 44
click at [828, 306] on div "title add_circle image add_circle crop photo_size_select_large help keyboard Im…" at bounding box center [595, 298] width 1191 height 472
click at [424, 107] on div "title add_circle image add_circle crop photo_size_select_large help keyboard Im…" at bounding box center [468, 260] width 705 height 396
click at [715, 449] on div at bounding box center [661, 260] width 318 height 396
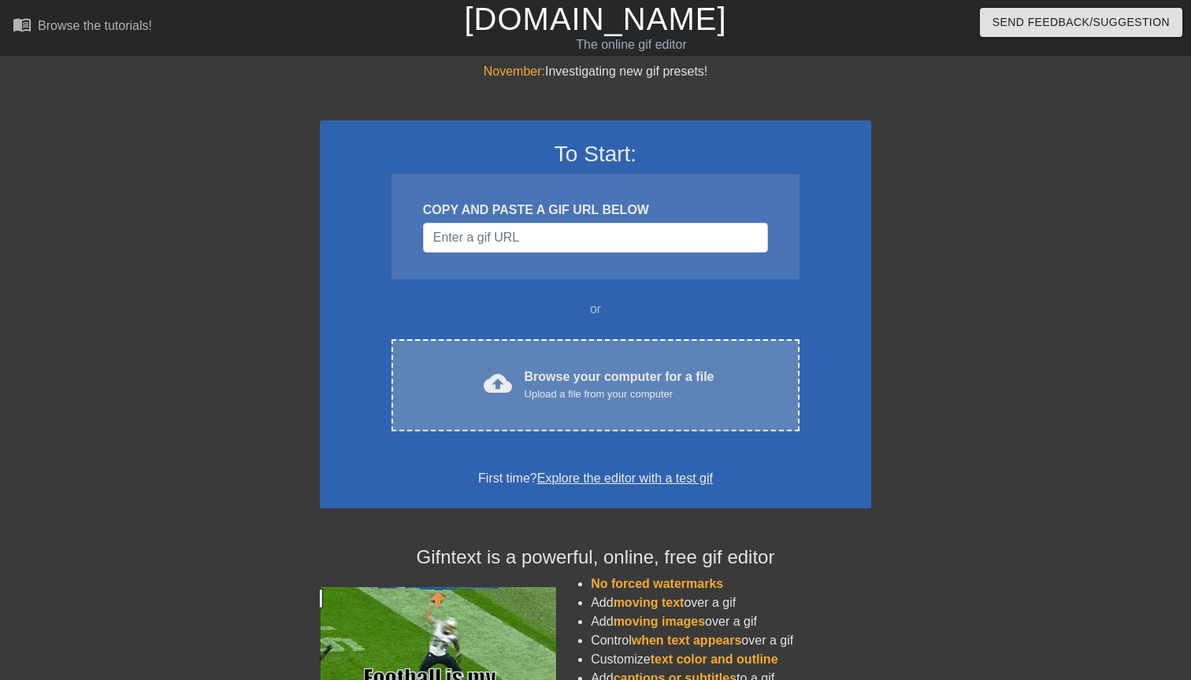
click at [523, 361] on div "cloud_upload Browse your computer for a file Upload a file from your computer C…" at bounding box center [595, 385] width 408 height 92
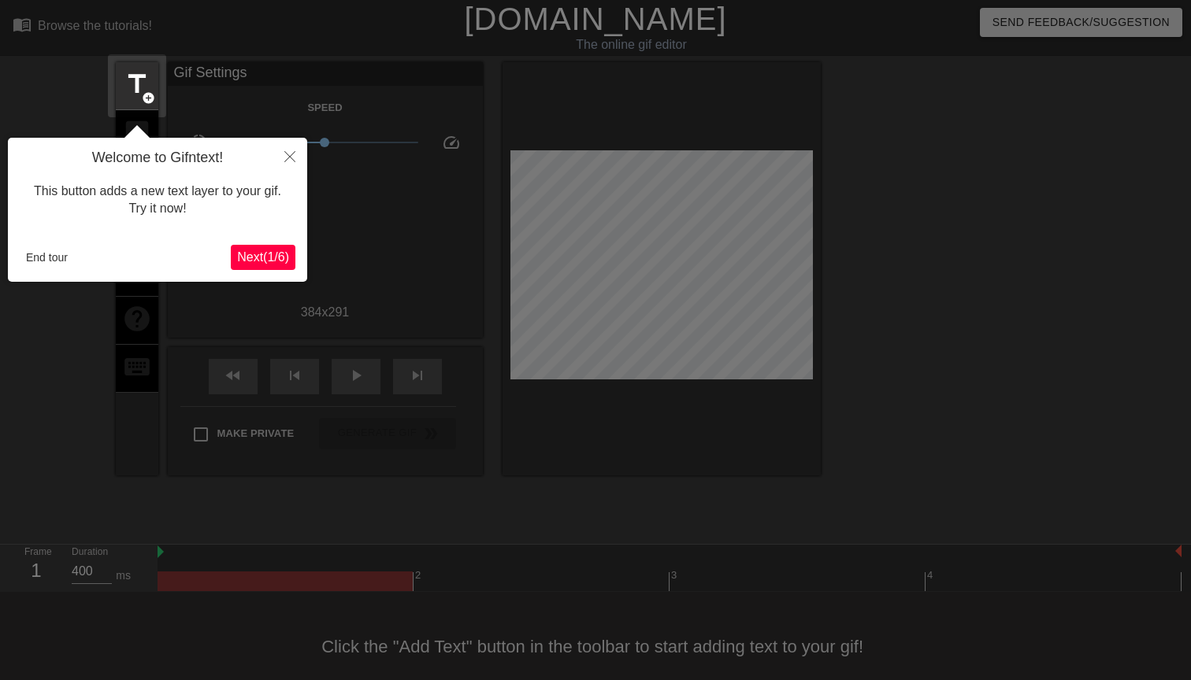
scroll to position [21, 0]
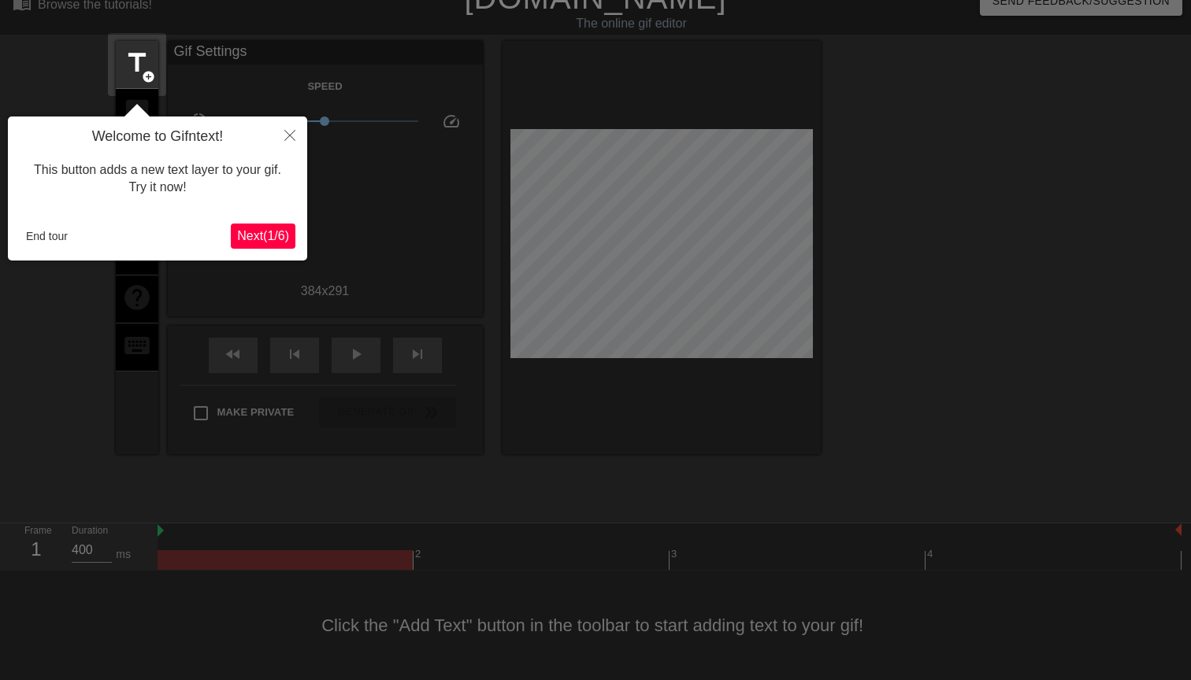
click at [65, 235] on button "End tour" at bounding box center [47, 236] width 54 height 24
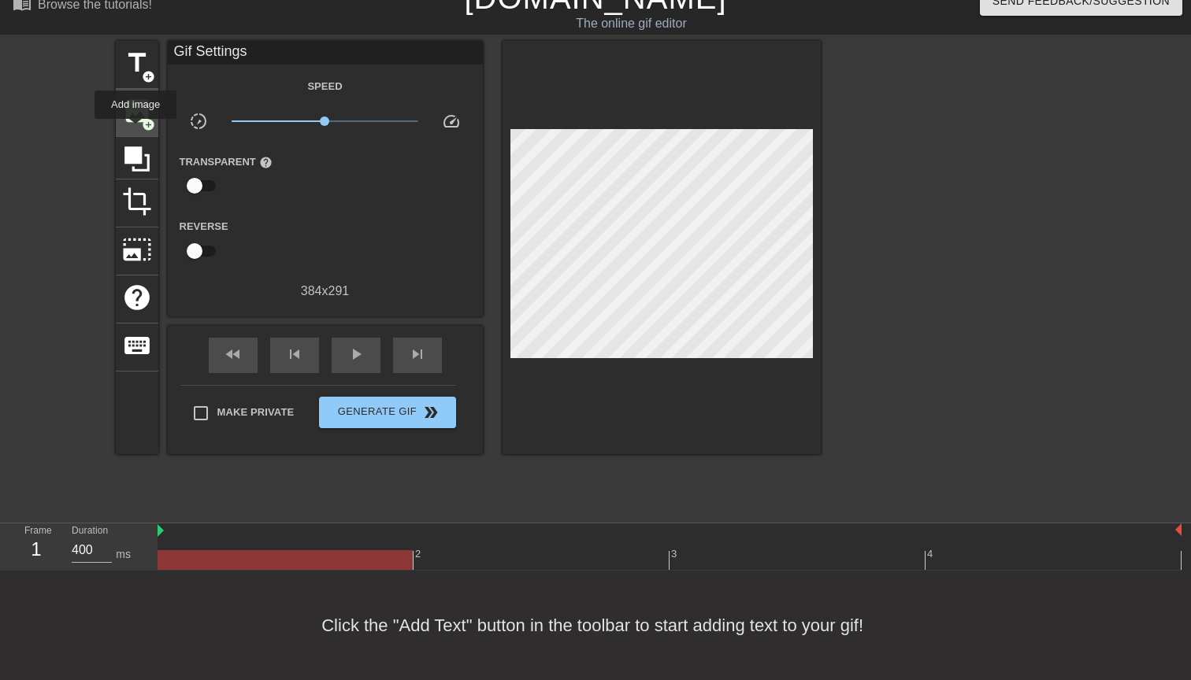
click at [136, 130] on div "image add_circle" at bounding box center [137, 113] width 43 height 48
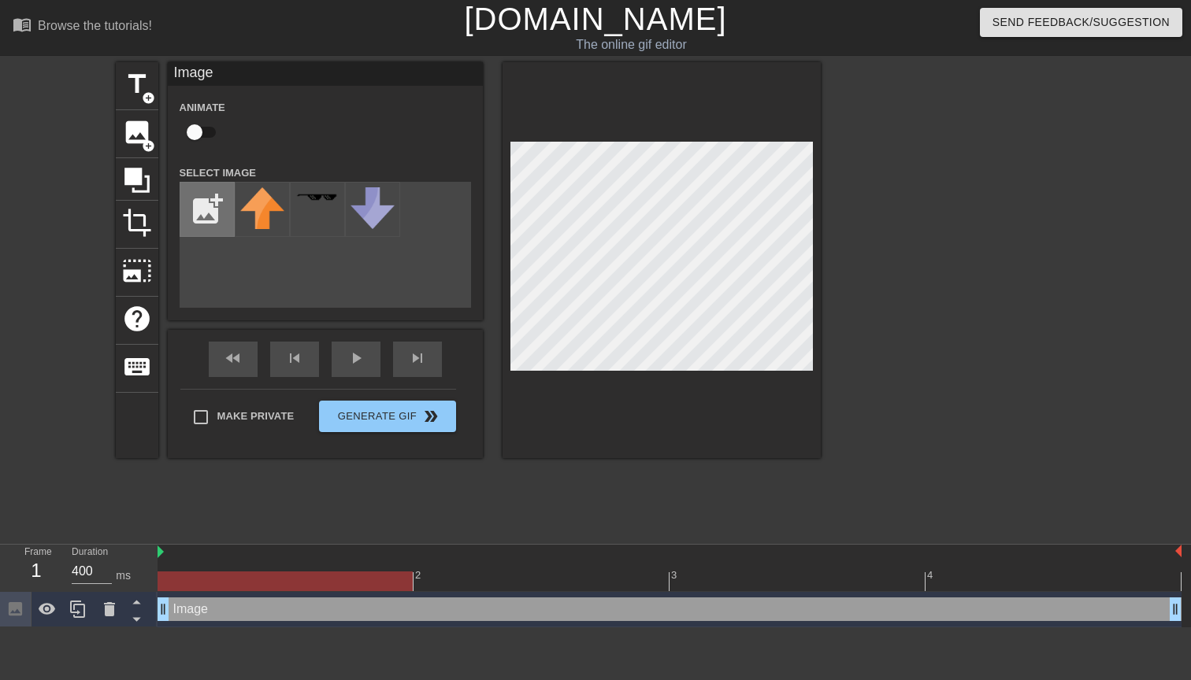
click at [224, 217] on input "file" at bounding box center [207, 210] width 54 height 54
type input "C:\fakepath\ppendix.png"
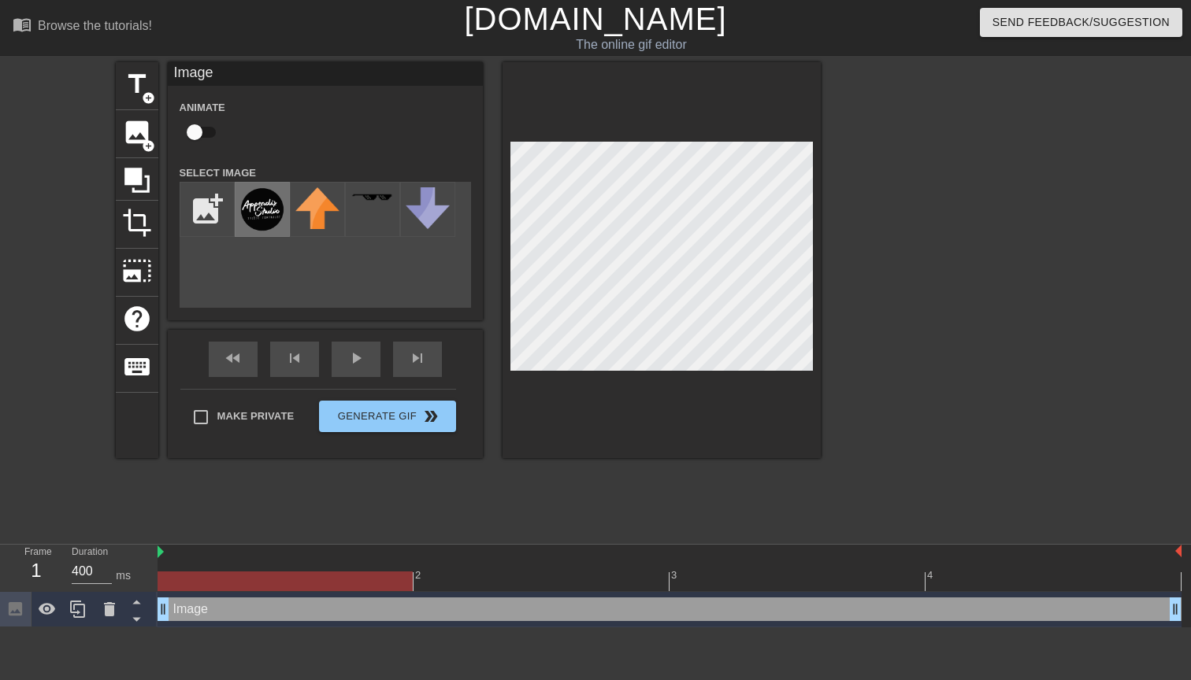
click at [262, 218] on img at bounding box center [262, 209] width 44 height 44
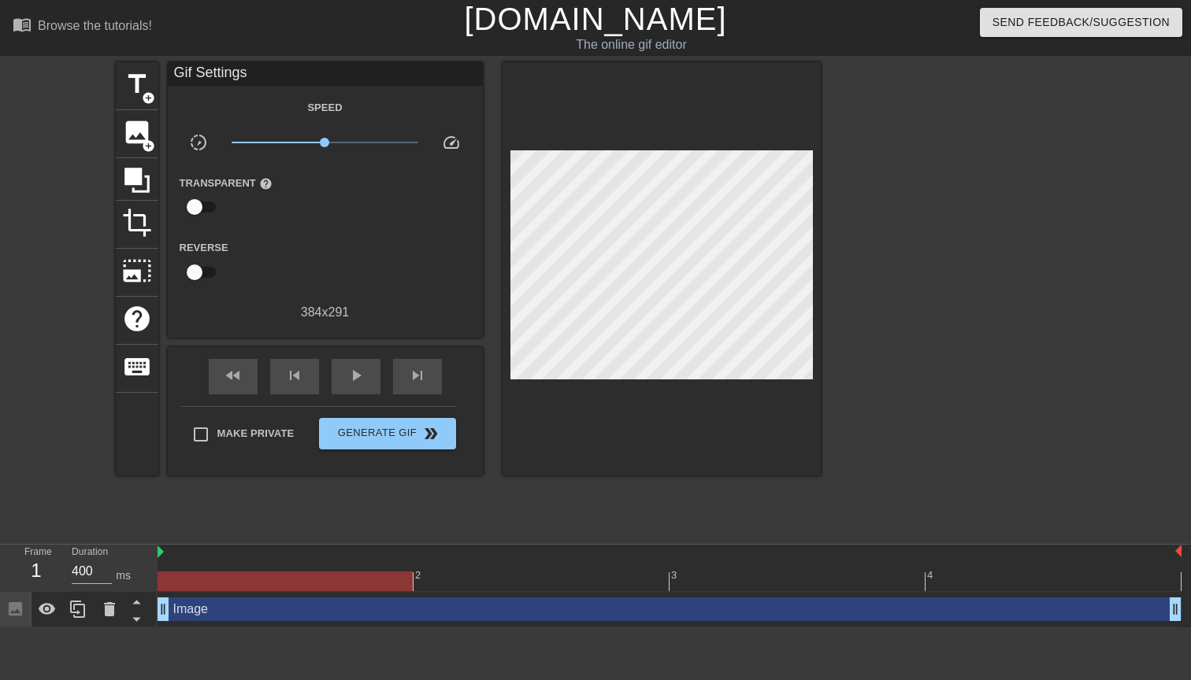
click at [164, 549] on div at bounding box center [669, 553] width 1024 height 16
click at [153, 558] on div "Duration 400 ms" at bounding box center [107, 568] width 94 height 46
click at [345, 371] on div "play_arrow" at bounding box center [356, 376] width 49 height 35
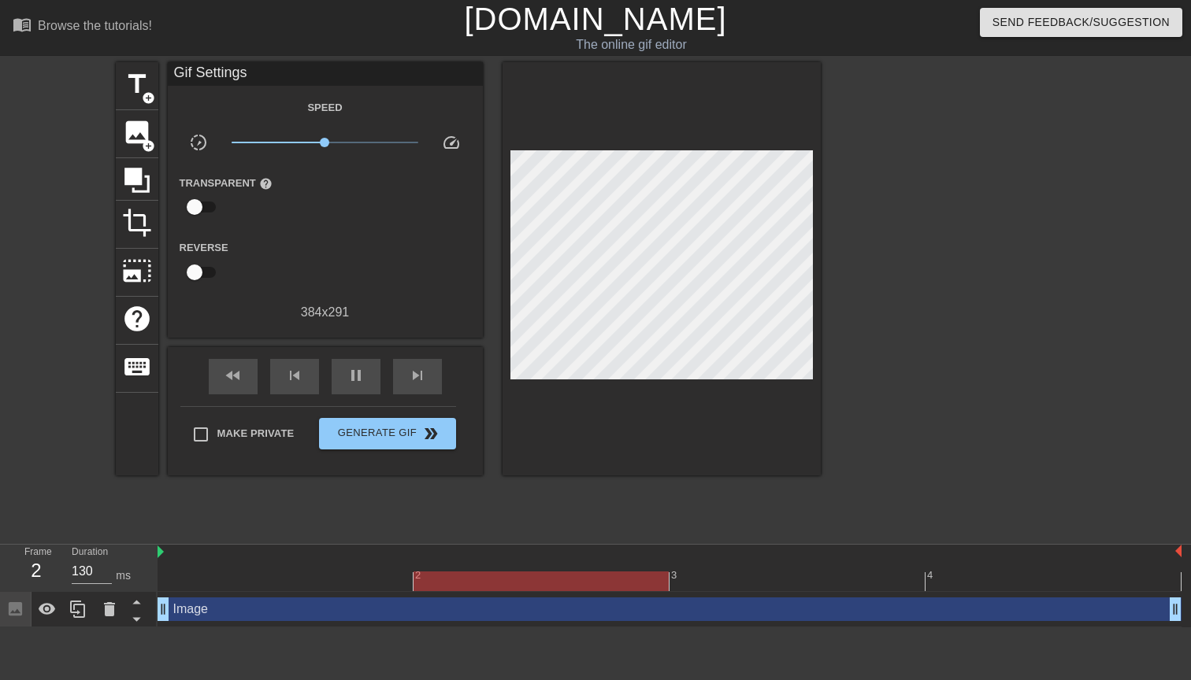
type input "930"
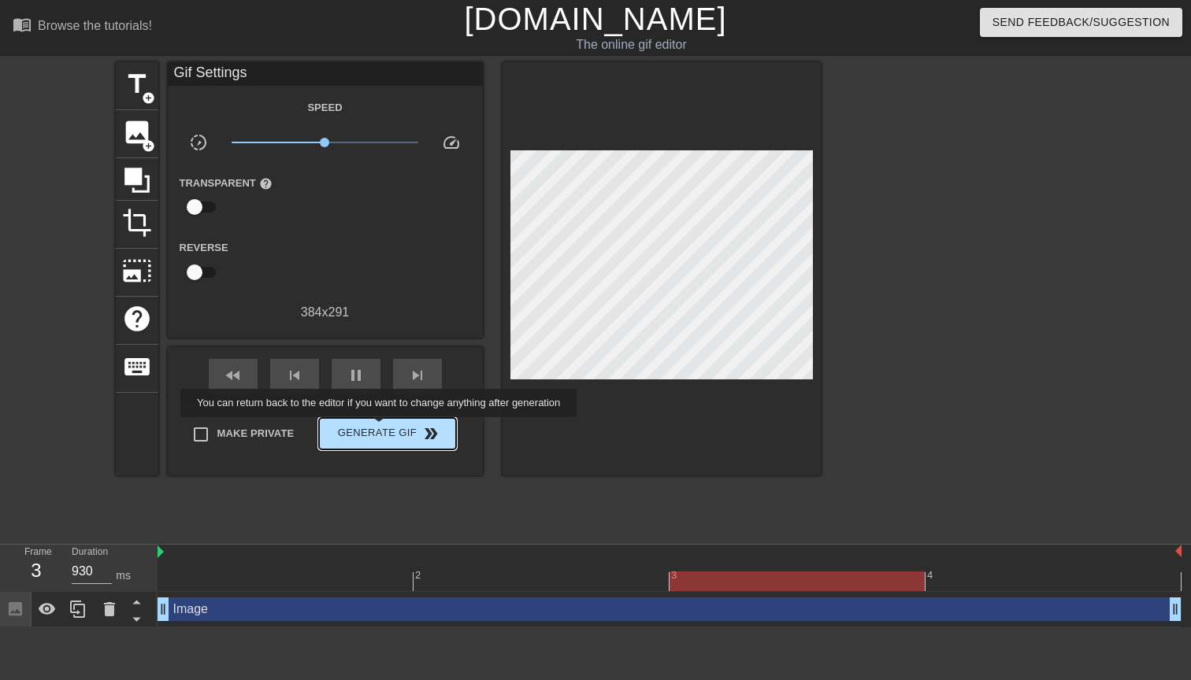
click at [389, 430] on span "Generate Gif double_arrow" at bounding box center [387, 433] width 124 height 19
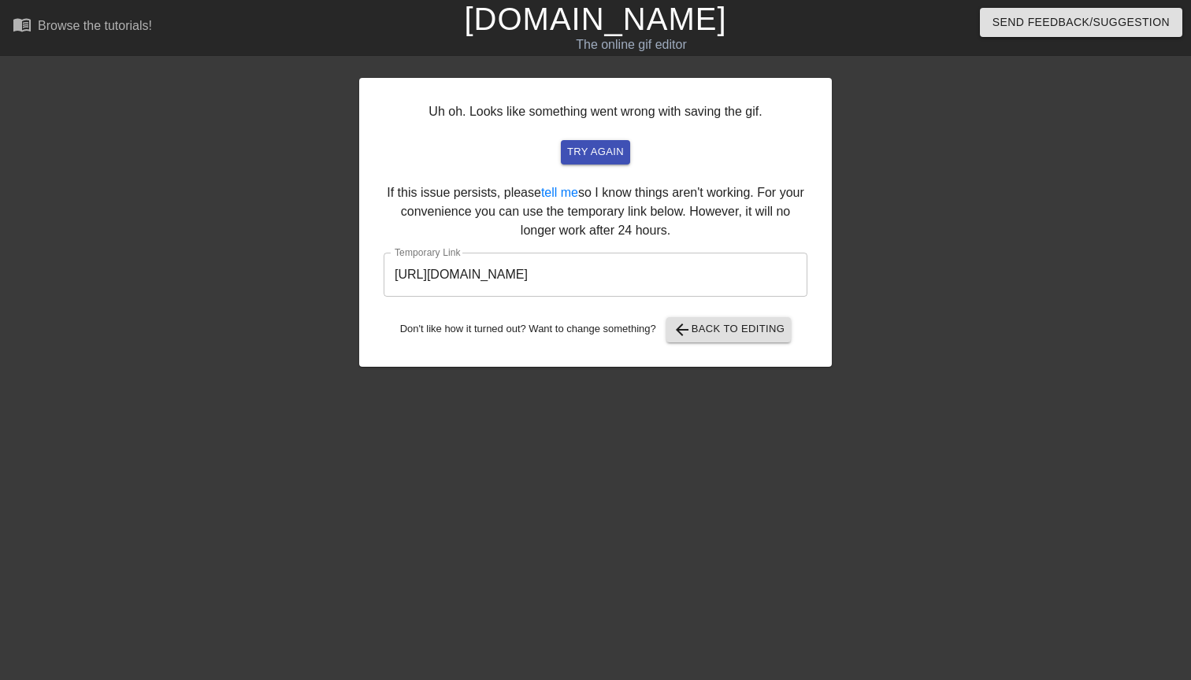
click at [622, 272] on input "https://www.gifntext.com/temp_generations/t4CsGStw.gif" at bounding box center [595, 275] width 424 height 44
click at [621, 272] on input "https://www.gifntext.com/temp_generations/t4CsGStw.gif" at bounding box center [595, 275] width 424 height 44
click at [617, 130] on div "Uh oh. Looks like something went wrong with saving the gif. try again If this i…" at bounding box center [595, 222] width 472 height 289
click at [610, 154] on span "try again" at bounding box center [595, 152] width 57 height 18
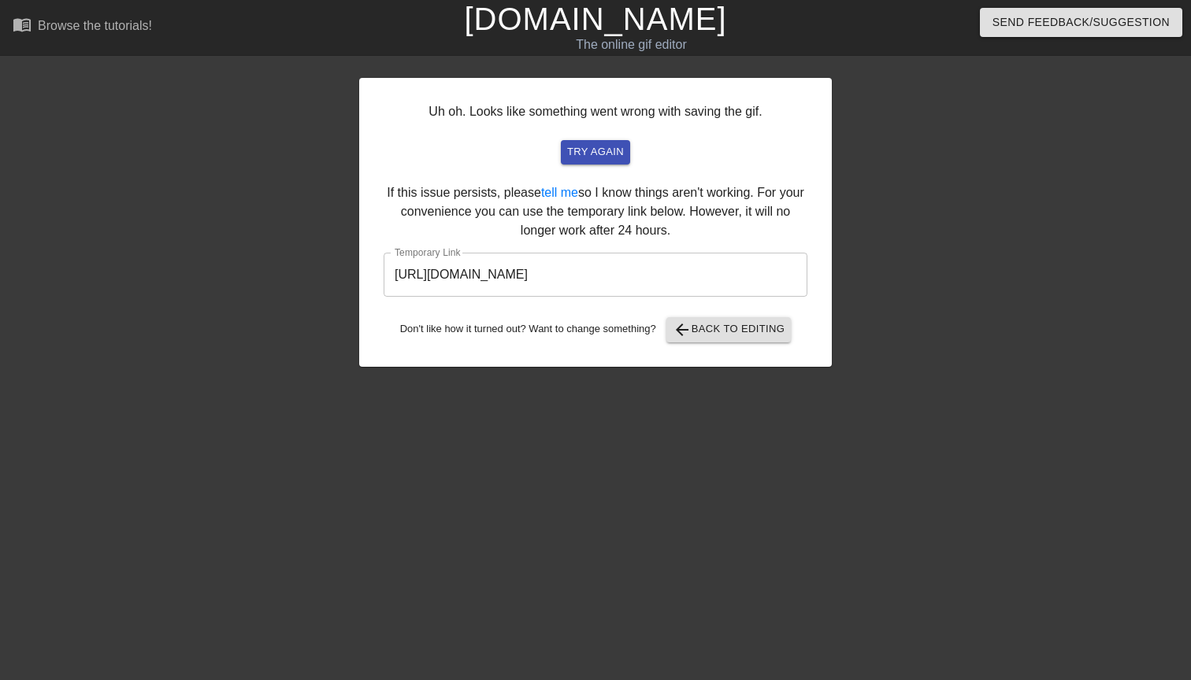
click at [616, 277] on input "https://www.gifntext.com/temp_generations/cDAQI3WY.gif" at bounding box center [595, 275] width 424 height 44
click at [600, 141] on button "try again" at bounding box center [595, 152] width 69 height 24
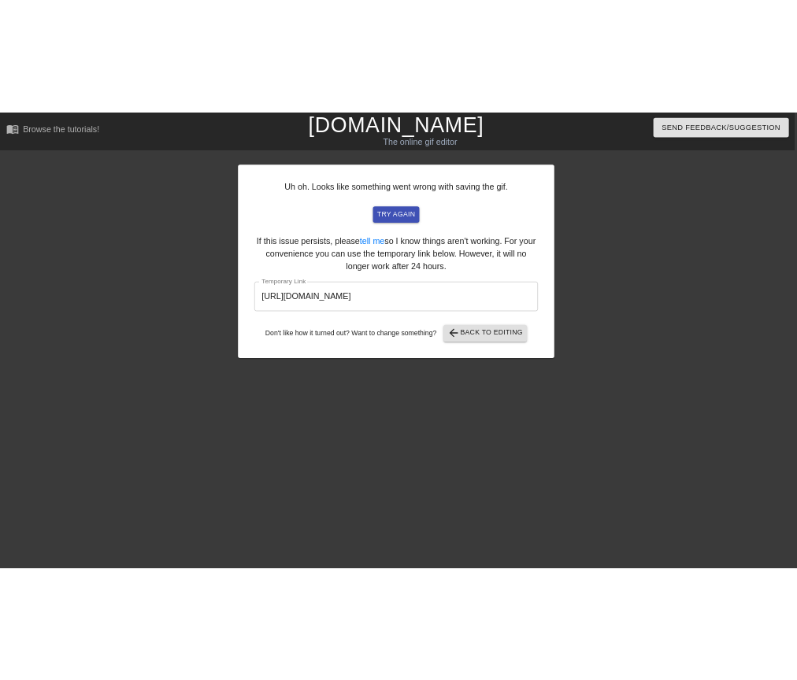
scroll to position [0, 4]
